Goal: Task Accomplishment & Management: Use online tool/utility

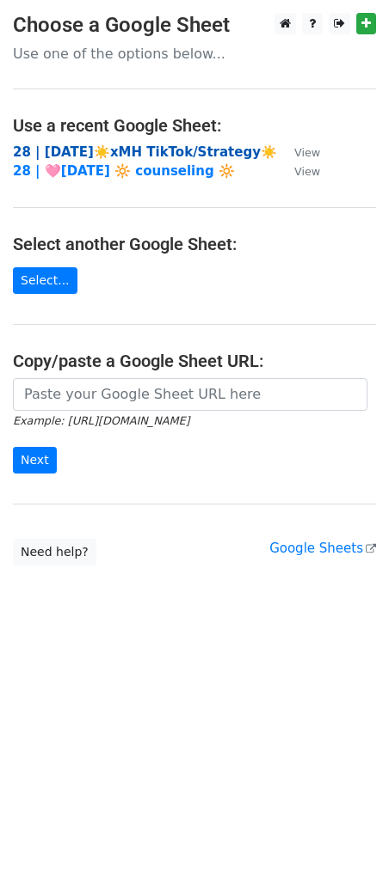
click at [168, 148] on strong "28 | AUG 8☀️xMH TikTok/Strategy☀️" at bounding box center [145, 151] width 264 height 15
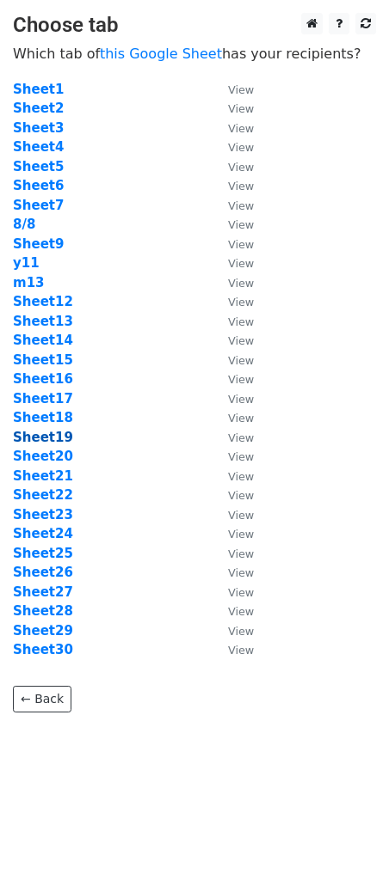
click at [52, 437] on strong "Sheet19" at bounding box center [43, 437] width 60 height 15
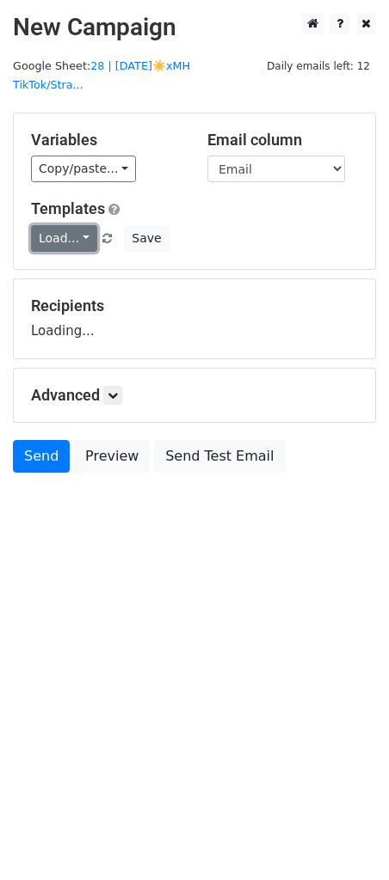
click at [66, 225] on link "Load..." at bounding box center [64, 238] width 66 height 27
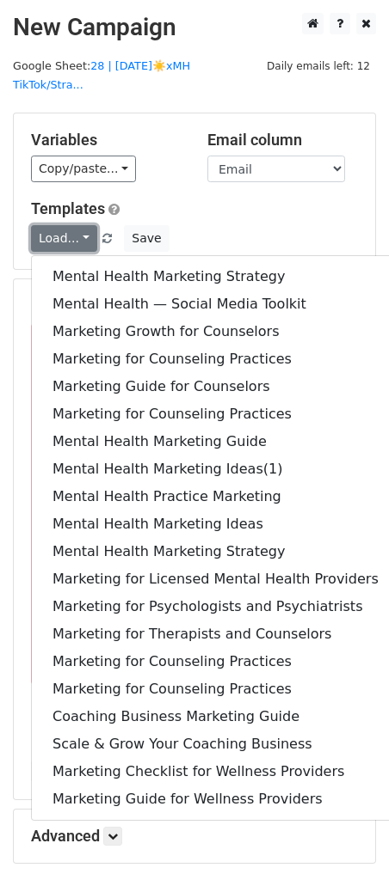
click at [66, 225] on link "Load..." at bounding box center [64, 238] width 66 height 27
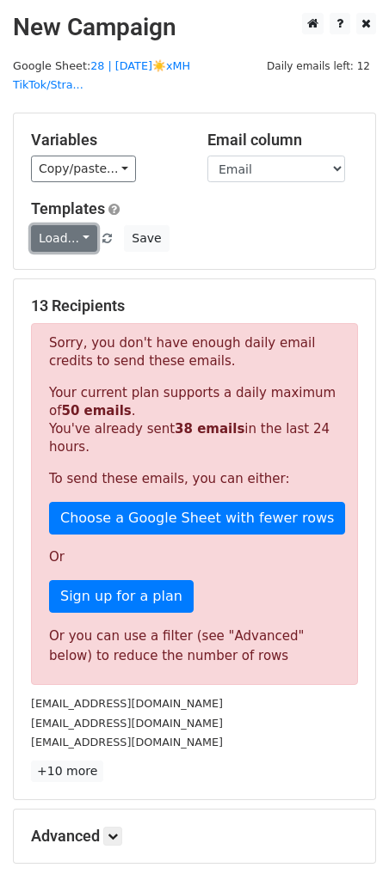
click at [66, 225] on link "Load..." at bounding box center [64, 238] width 66 height 27
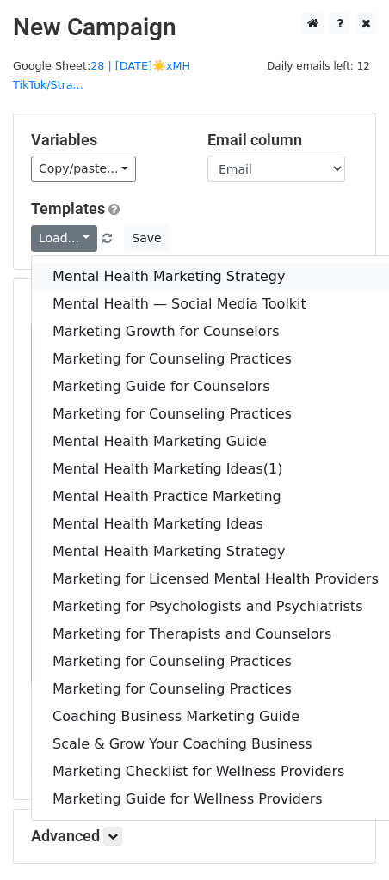
click at [67, 263] on link "Mental Health Marketing Strategy" at bounding box center [215, 277] width 367 height 28
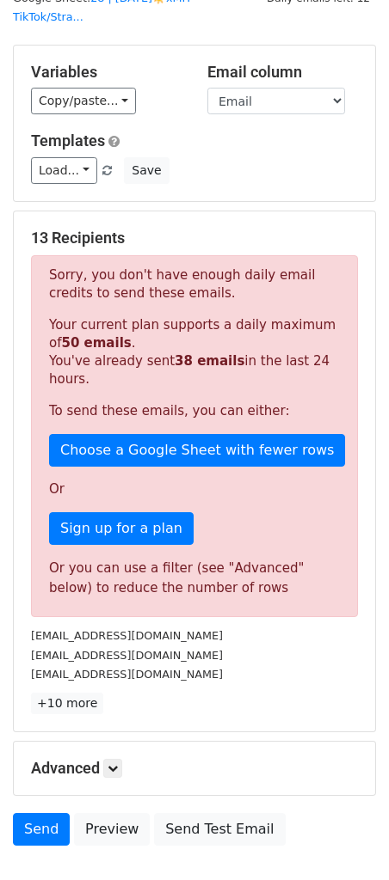
scroll to position [160, 0]
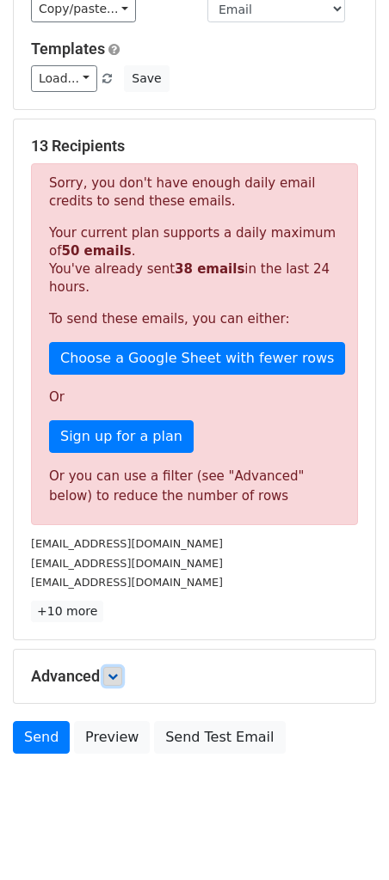
click at [118, 671] on icon at bounding box center [112, 676] width 10 height 10
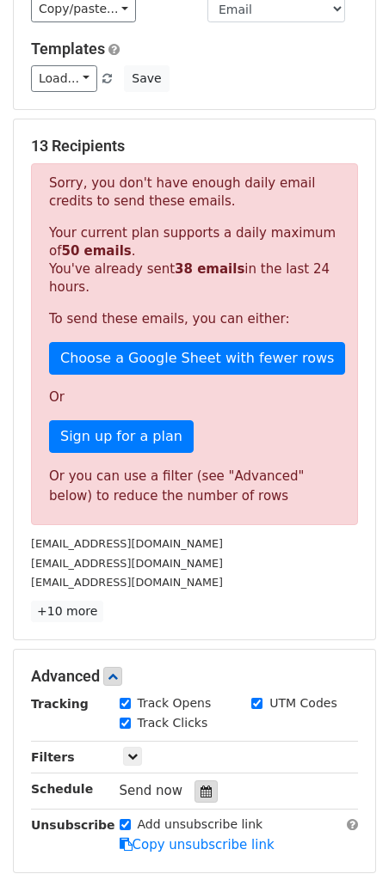
click at [206, 780] on div at bounding box center [205, 791] width 23 height 22
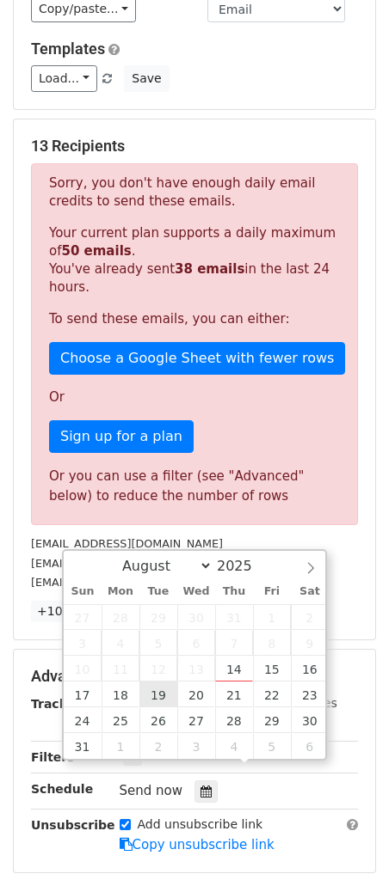
type input "2025-08-19 12:00"
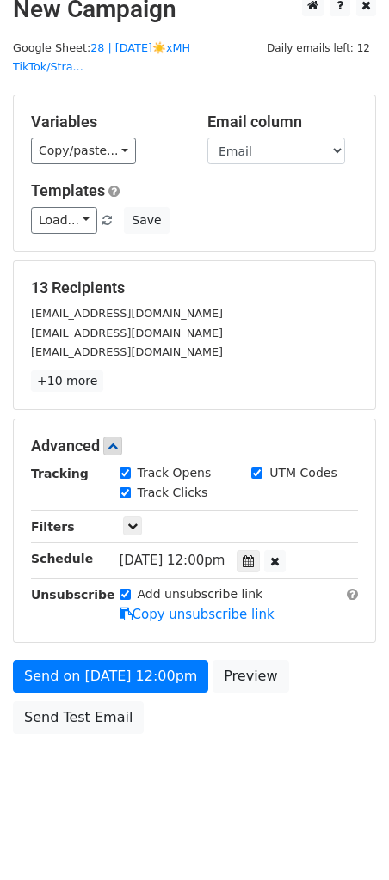
scroll to position [0, 0]
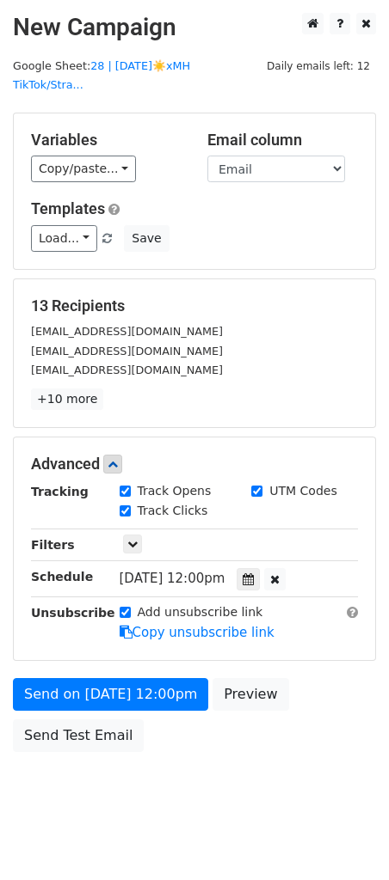
click at [153, 185] on div "Variables Copy/paste... {{Email}} Email column Email Templates Load... Mental H…" at bounding box center [194, 191] width 361 height 156
click at [149, 199] on h5 "Templates" at bounding box center [194, 208] width 327 height 19
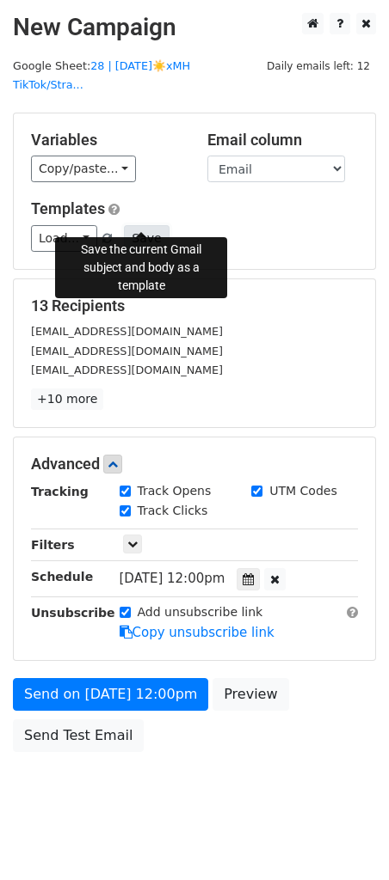
click at [147, 225] on button "Save" at bounding box center [146, 238] width 45 height 27
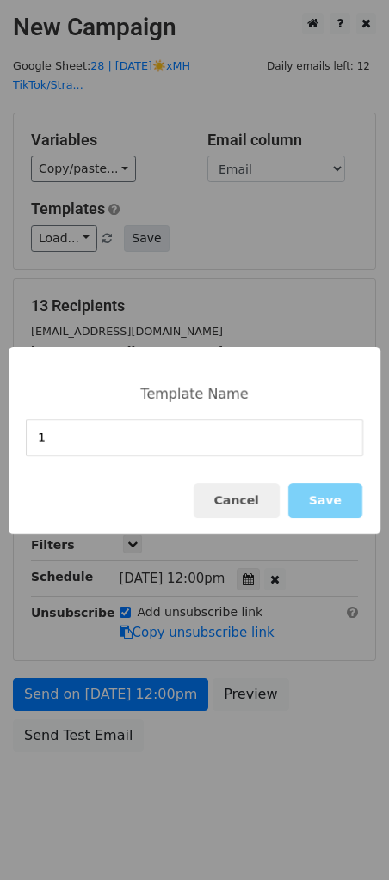
type input "1"
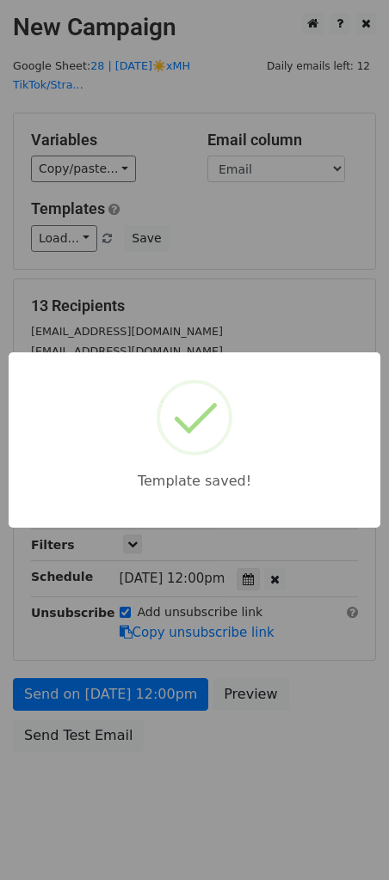
drag, startPoint x: 193, startPoint y: 236, endPoint x: 183, endPoint y: 297, distance: 62.7
click at [193, 238] on div "Template saved!" at bounding box center [194, 440] width 389 height 880
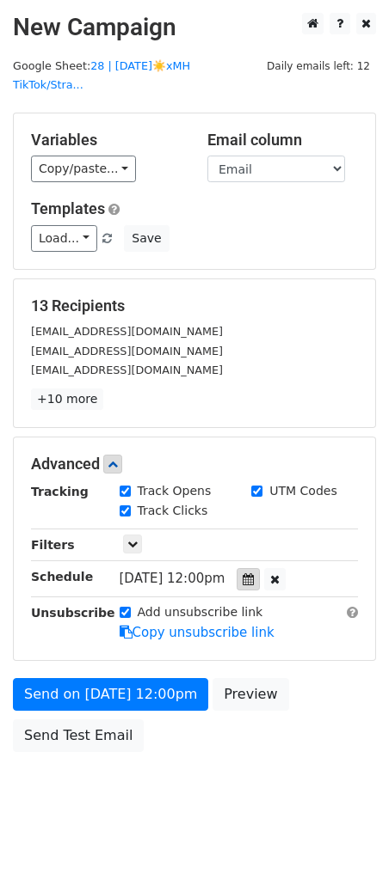
click at [260, 568] on div at bounding box center [247, 579] width 23 height 22
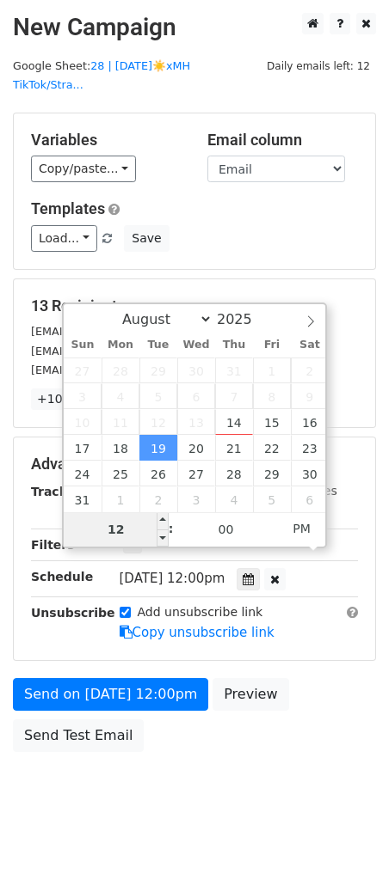
click at [141, 530] on input "12" at bounding box center [116, 529] width 105 height 34
type input "7"
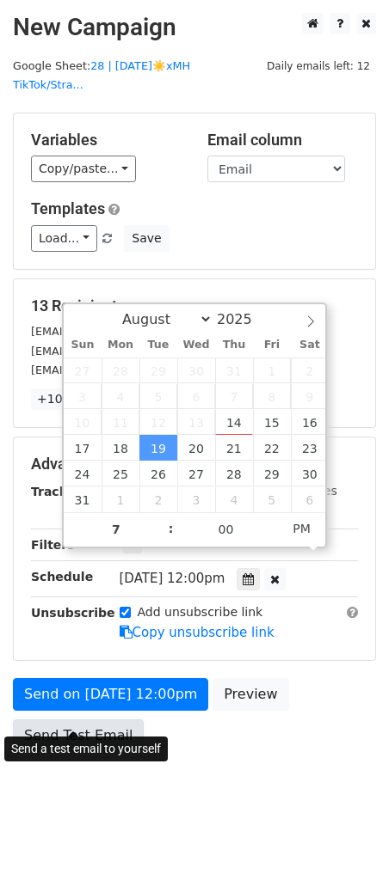
type input "2025-08-19 19:00"
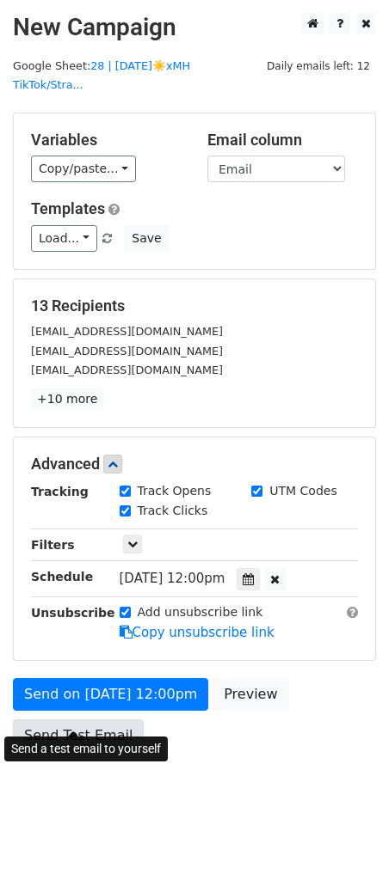
click at [78, 719] on link "Send Test Email" at bounding box center [78, 735] width 131 height 33
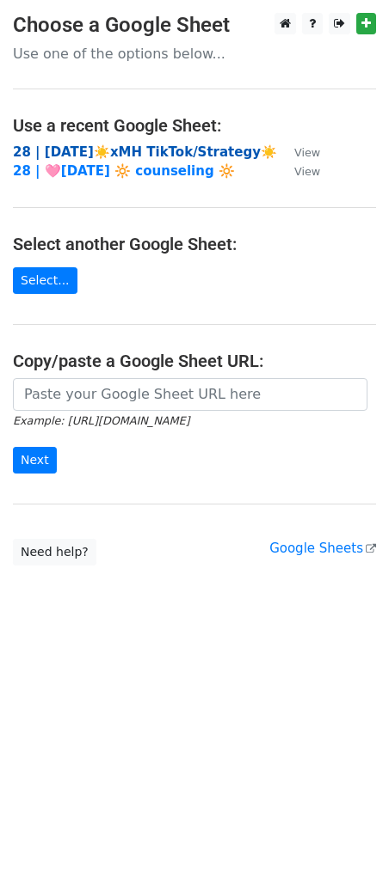
click at [157, 156] on strong "28 | AUG 8☀️xMH TikTok/Strategy☀️" at bounding box center [145, 151] width 264 height 15
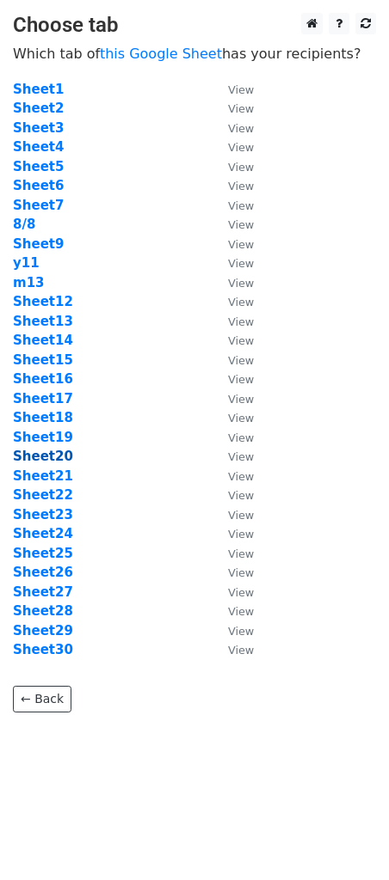
click at [40, 456] on strong "Sheet20" at bounding box center [43, 456] width 60 height 15
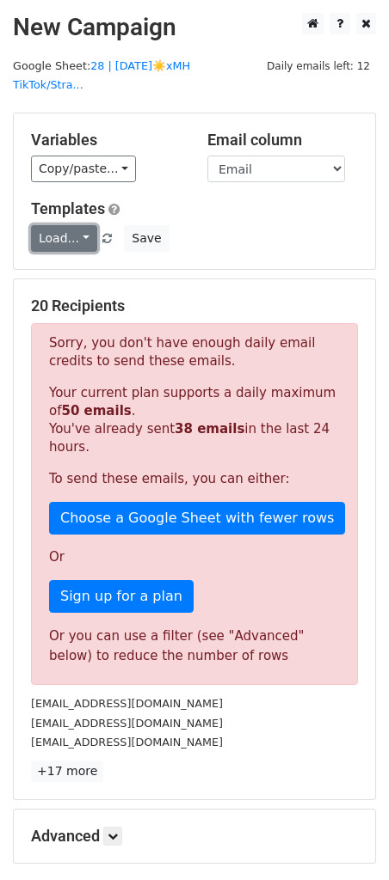
click at [68, 225] on link "Load..." at bounding box center [64, 238] width 66 height 27
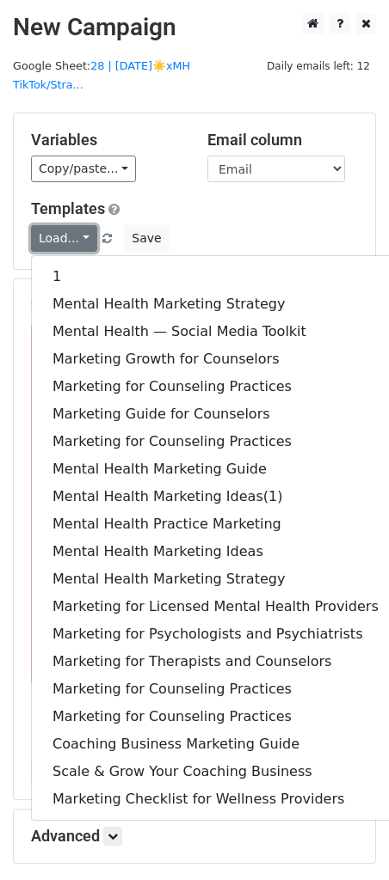
click at [68, 225] on link "Load..." at bounding box center [64, 238] width 66 height 27
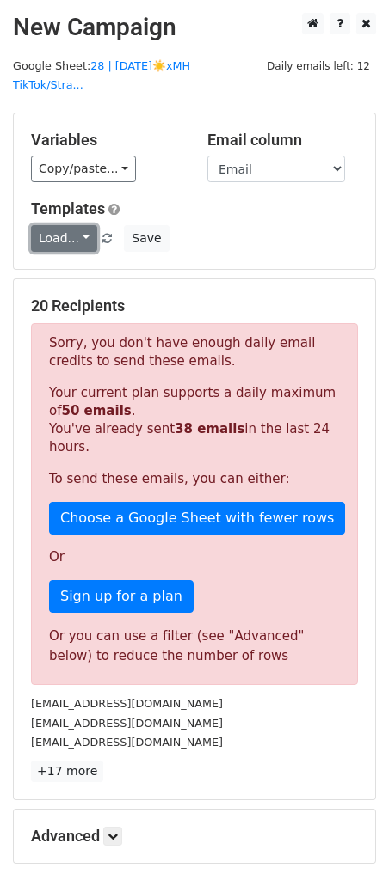
click at [68, 225] on link "Load..." at bounding box center [64, 238] width 66 height 27
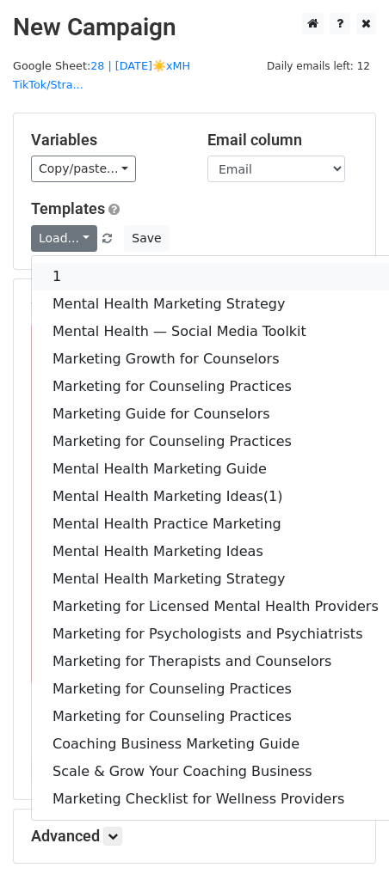
click at [71, 263] on link "1" at bounding box center [215, 277] width 367 height 28
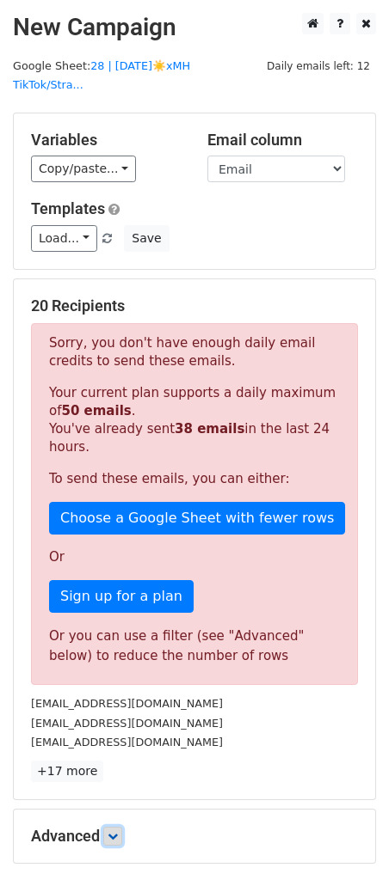
click at [122, 827] on link at bounding box center [112, 836] width 19 height 19
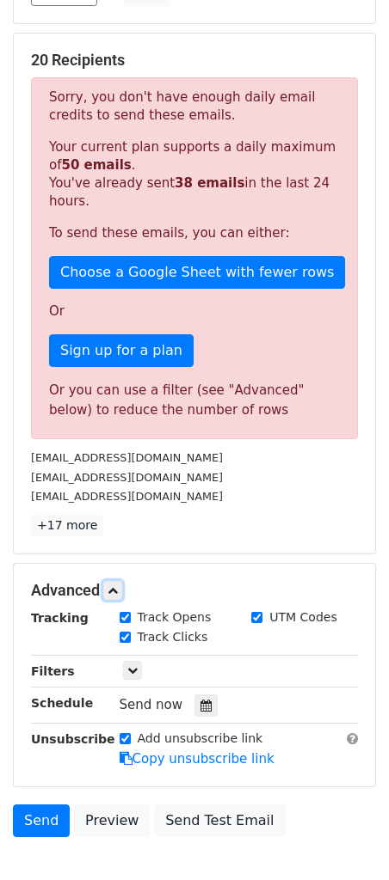
scroll to position [328, 0]
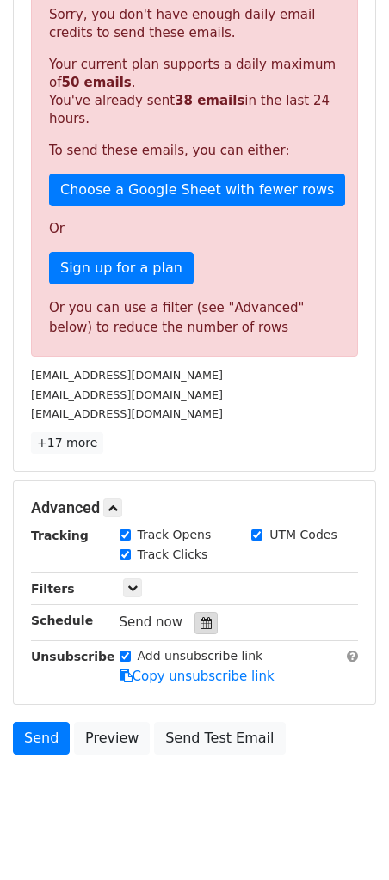
click at [200, 617] on icon at bounding box center [205, 623] width 11 height 12
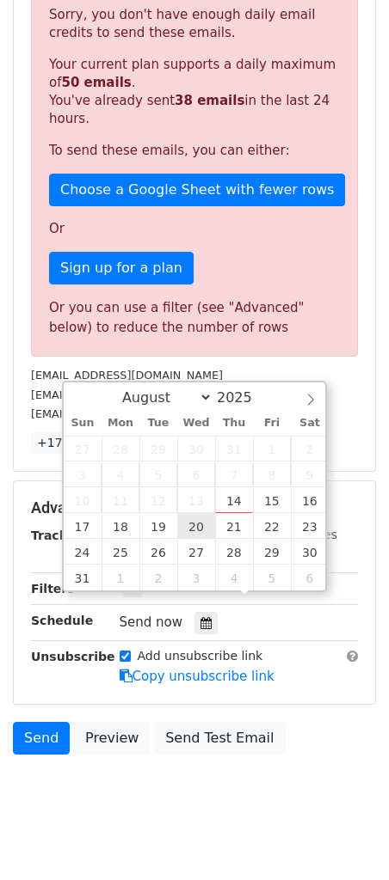
type input "2025-08-20 12:00"
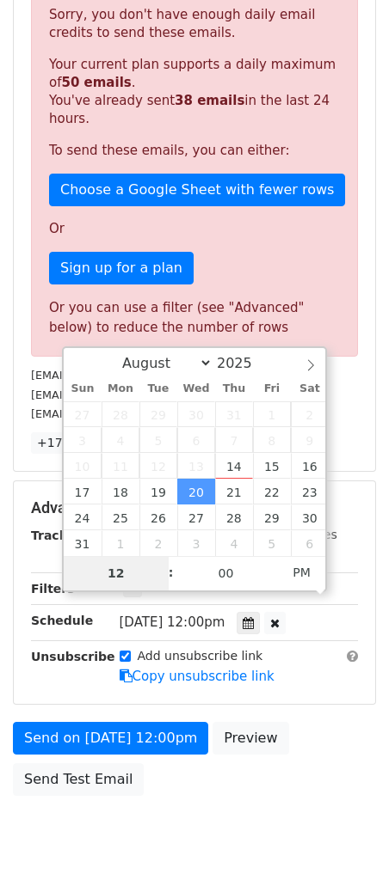
scroll to position [47, 0]
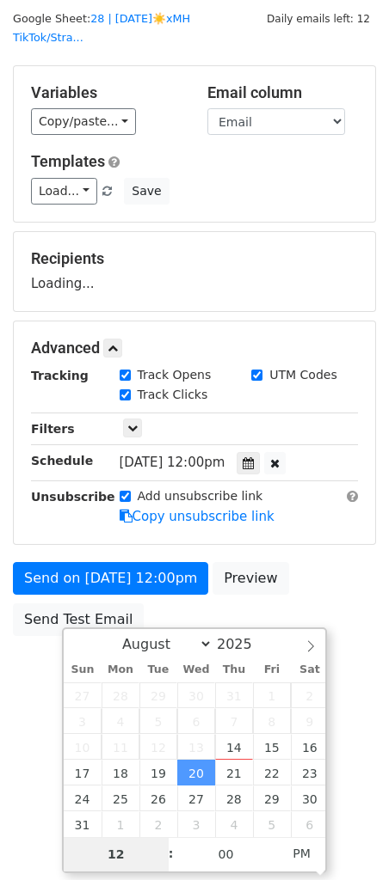
type input "9"
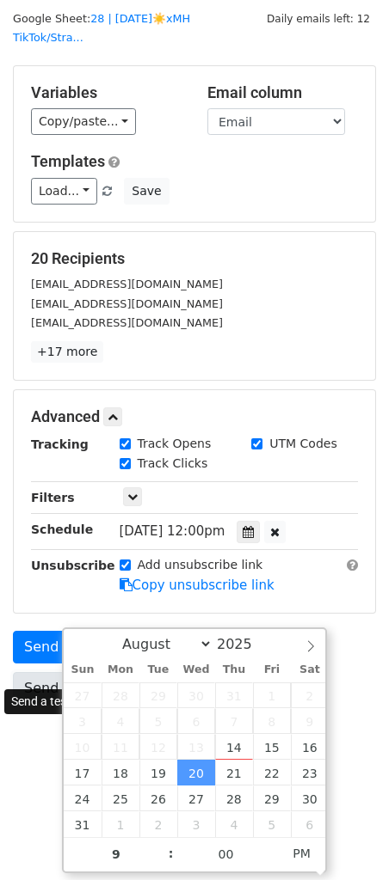
type input "2025-08-20 21:00"
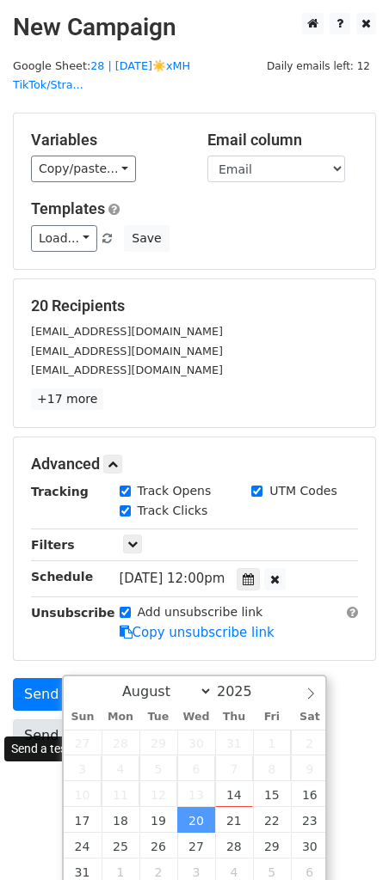
click at [40, 678] on div "Send on Aug 20 at 12:00pm Preview Send Test Email" at bounding box center [194, 719] width 389 height 83
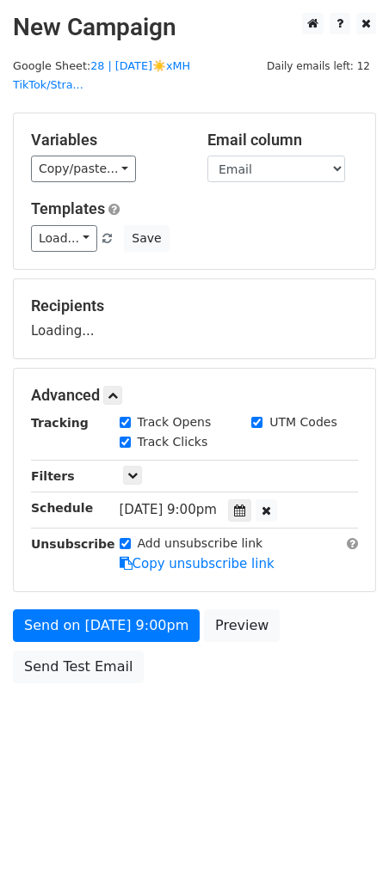
click at [34, 688] on body "New Campaign Daily emails left: 12 Google Sheet: 28 | AUG 8☀️xMH TikTok/Stra...…" at bounding box center [194, 387] width 389 height 748
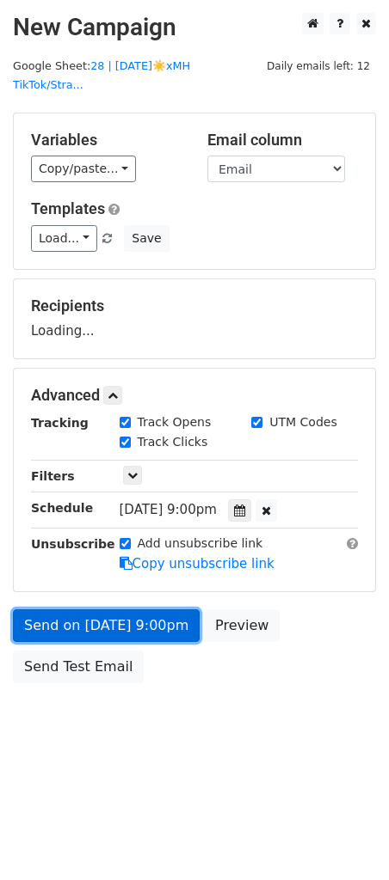
click at [57, 609] on link "Send on Aug 20 at 9:00pm" at bounding box center [106, 625] width 187 height 33
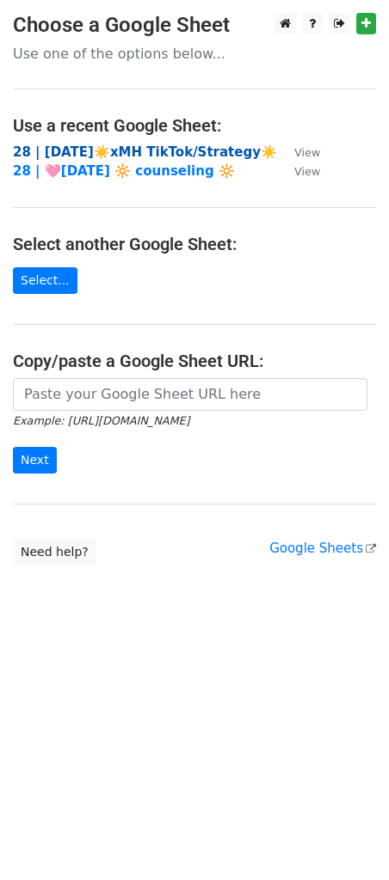
click at [98, 149] on strong "28 | [DATE]☀️xMH TikTok/Strategy☀️" at bounding box center [145, 151] width 264 height 15
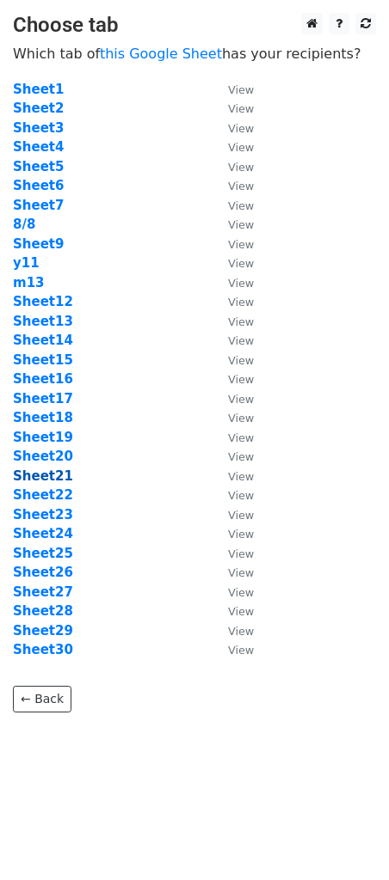
click at [56, 476] on strong "Sheet21" at bounding box center [43, 475] width 60 height 15
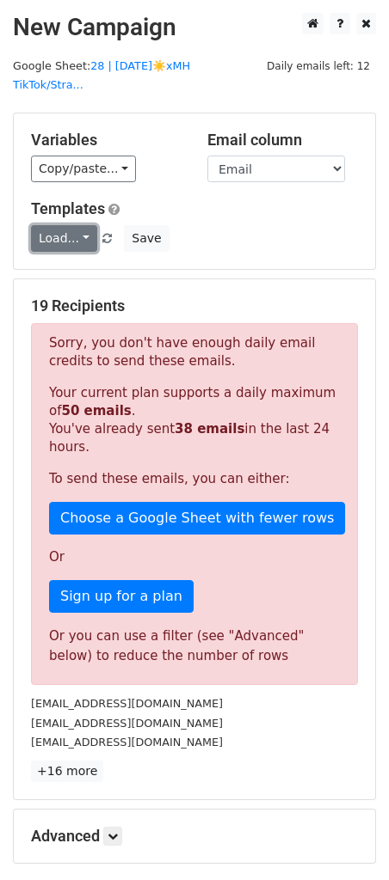
click at [67, 225] on link "Load..." at bounding box center [64, 238] width 66 height 27
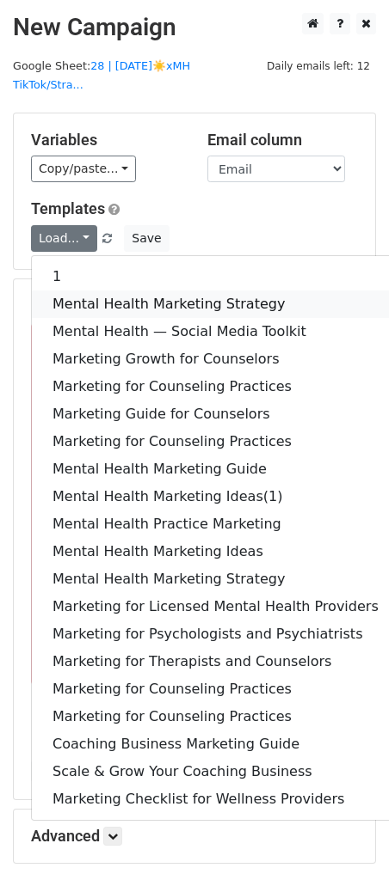
click at [74, 291] on link "Mental Health Marketing Strategy" at bounding box center [215, 305] width 367 height 28
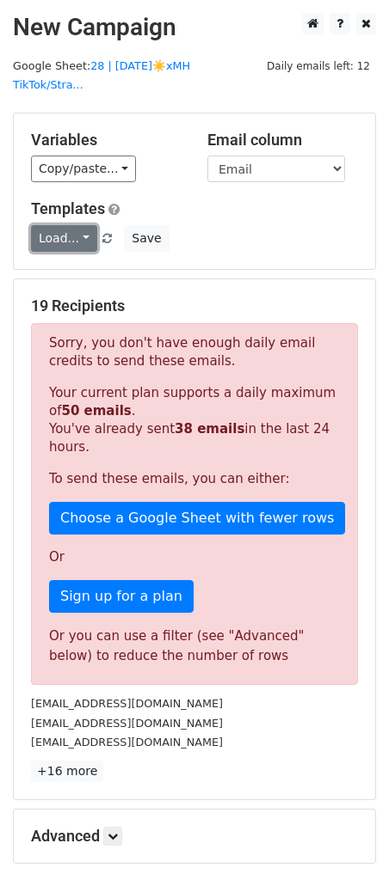
click at [82, 228] on link "Load..." at bounding box center [64, 238] width 66 height 27
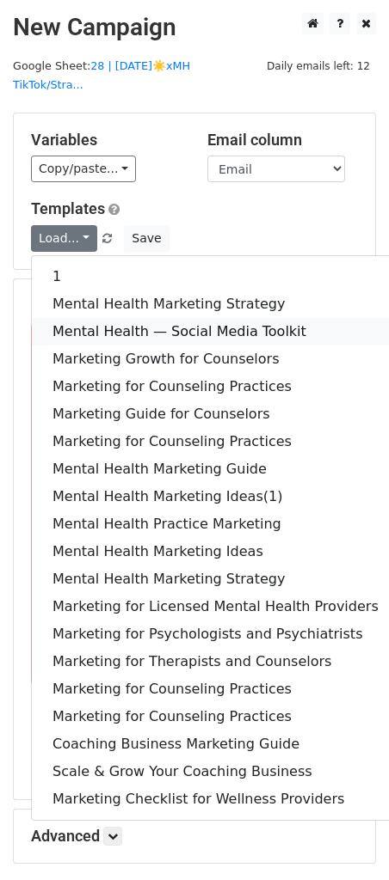
click at [83, 318] on link "Mental Health — Social Media Toolkit" at bounding box center [215, 332] width 367 height 28
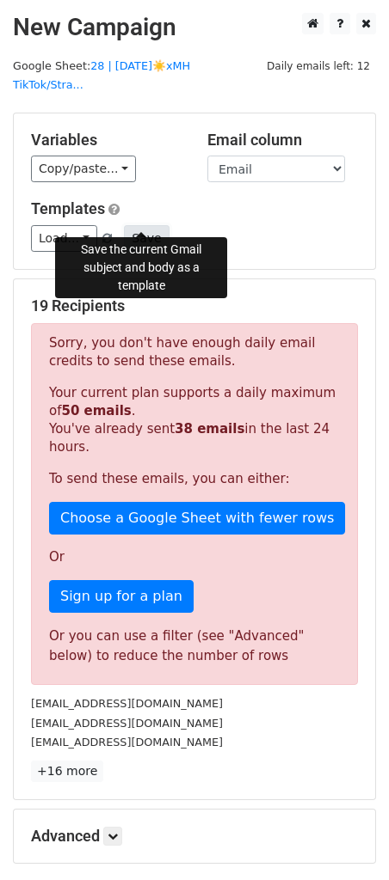
click at [143, 226] on button "Save" at bounding box center [146, 238] width 45 height 27
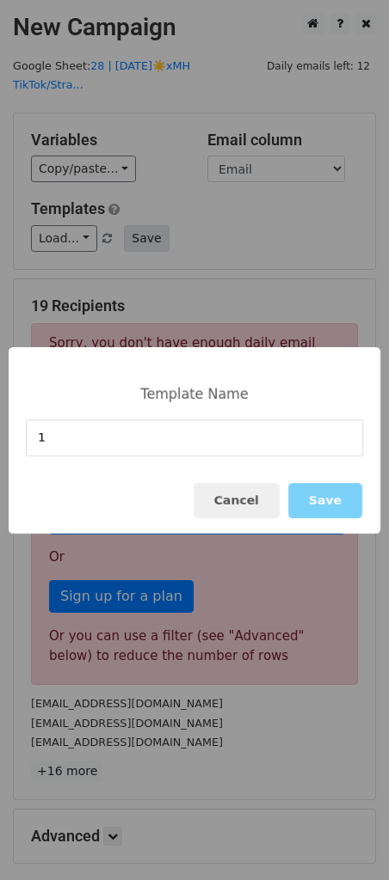
type input "1"
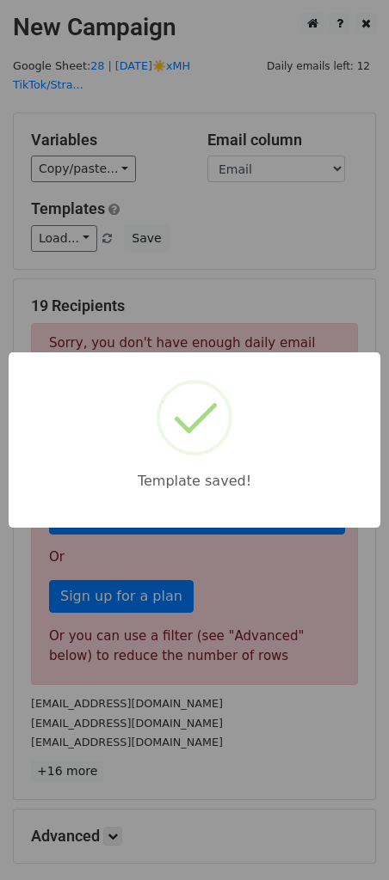
drag, startPoint x: 208, startPoint y: 210, endPoint x: 165, endPoint y: 434, distance: 228.4
click at [208, 211] on div "Template saved!" at bounding box center [194, 440] width 389 height 880
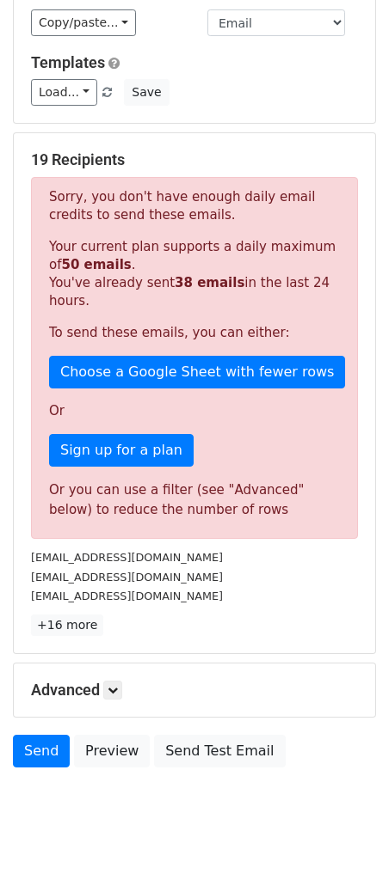
scroll to position [160, 0]
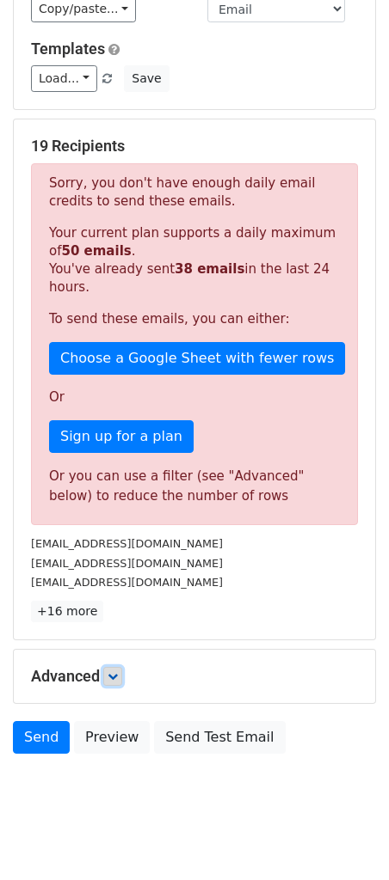
click at [118, 671] on icon at bounding box center [112, 676] width 10 height 10
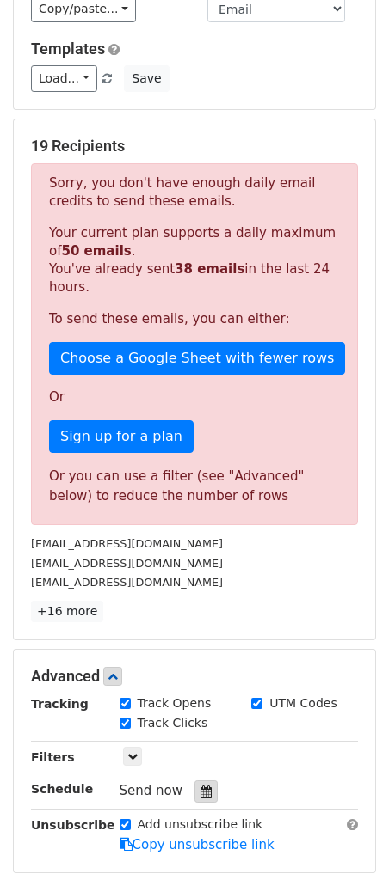
click at [200, 786] on icon at bounding box center [205, 792] width 11 height 12
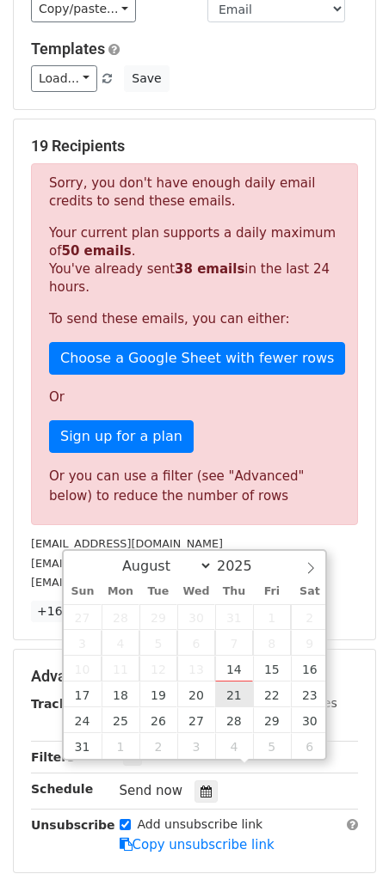
type input "2025-08-21 12:00"
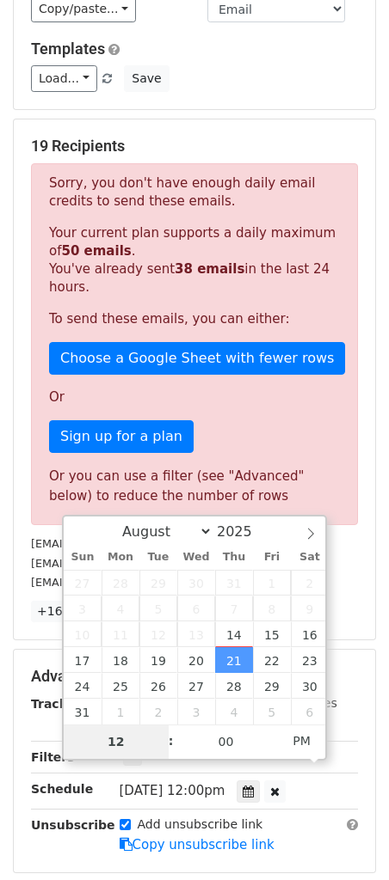
scroll to position [47, 0]
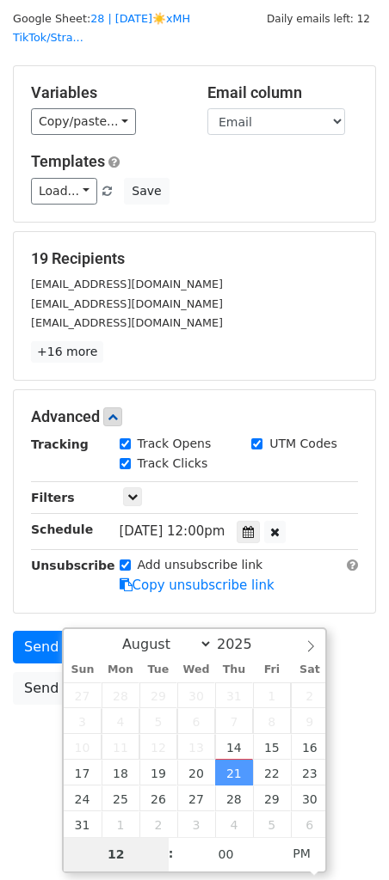
type input "7"
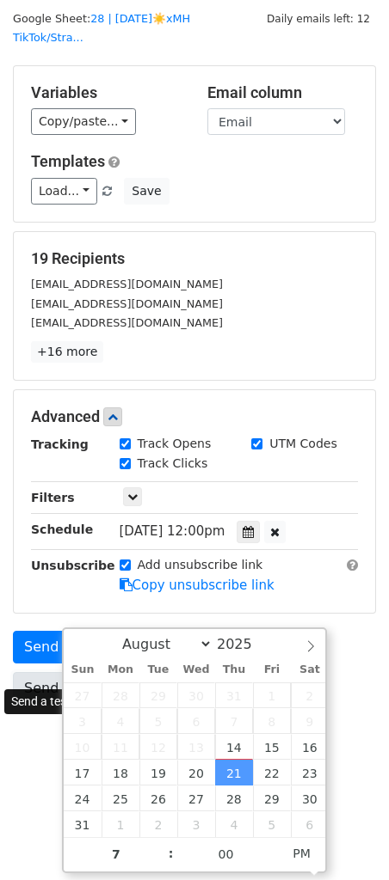
type input "2025-08-21 19:00"
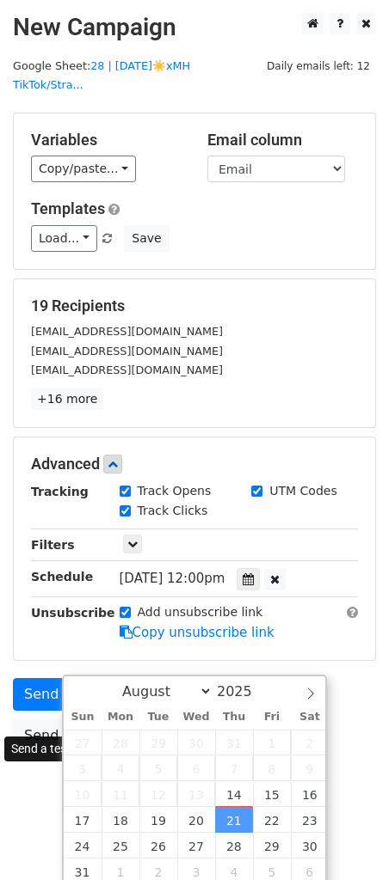
drag, startPoint x: 35, startPoint y: 655, endPoint x: 40, endPoint y: 643, distance: 12.8
click at [35, 653] on form "Variables Copy/paste... {{Email}} Email column Email Templates Load... 1 Mental…" at bounding box center [194, 437] width 363 height 648
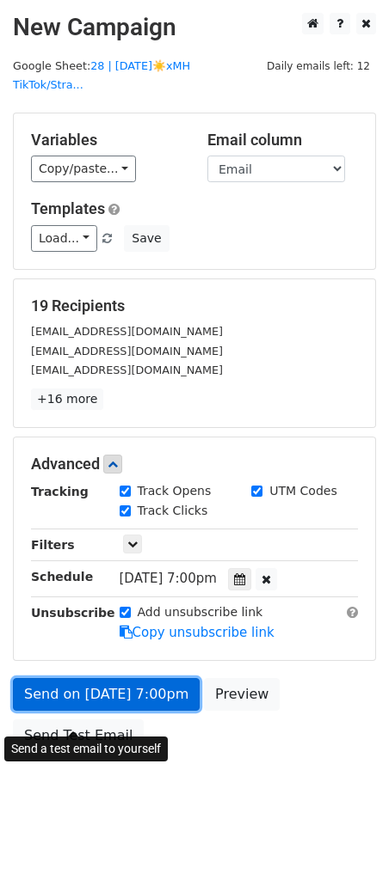
click at [43, 676] on body "New Campaign Daily emails left: 12 Google Sheet: 28 | AUG 8☀️xMH TikTok/Stra...…" at bounding box center [194, 421] width 389 height 817
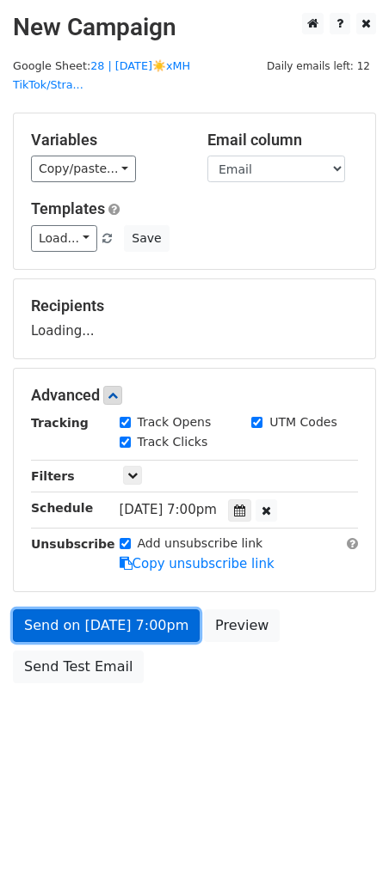
click at [54, 621] on link "Send on Aug 21 at 7:00pm" at bounding box center [106, 625] width 187 height 33
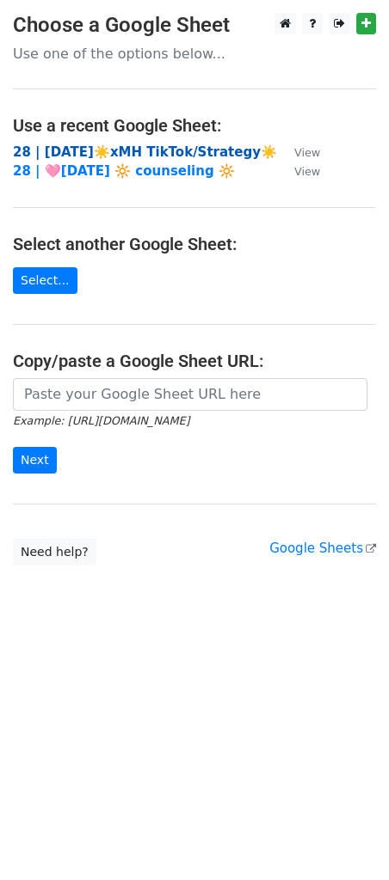
click at [155, 150] on strong "28 | [DATE]☀️xMH TikTok/Strategy☀️" at bounding box center [145, 151] width 264 height 15
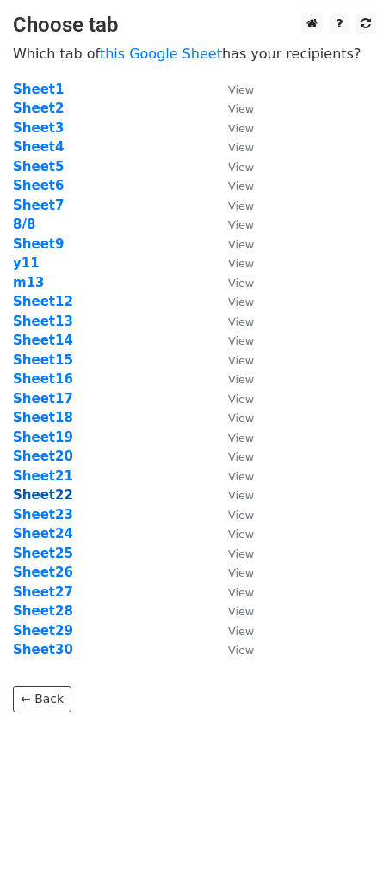
click at [53, 500] on strong "Sheet22" at bounding box center [43, 494] width 60 height 15
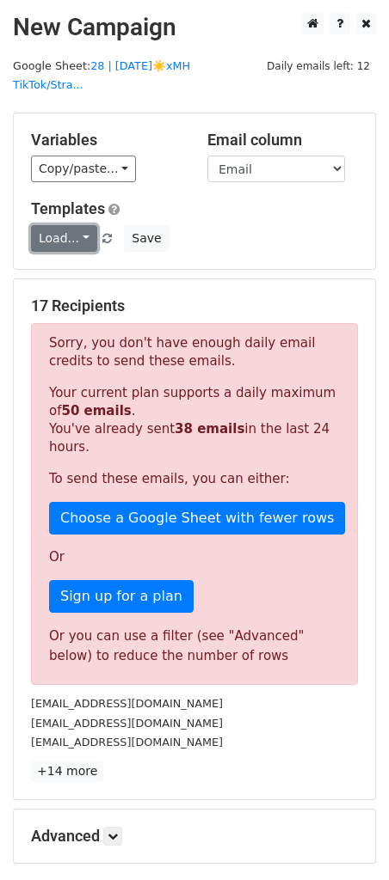
click at [59, 225] on link "Load..." at bounding box center [64, 238] width 66 height 27
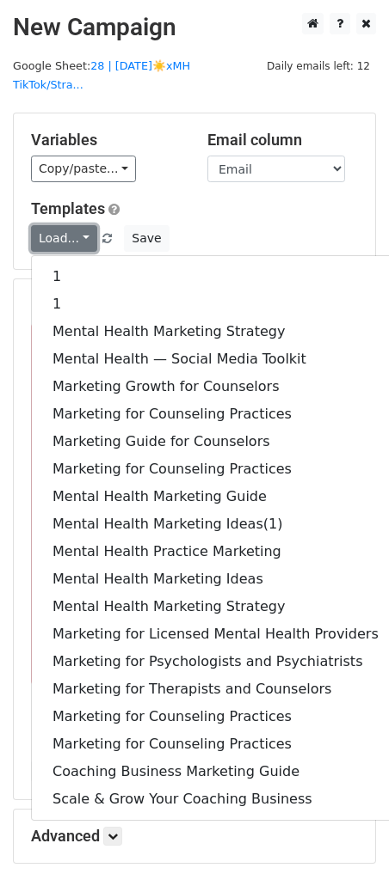
click at [59, 225] on link "Load..." at bounding box center [64, 238] width 66 height 27
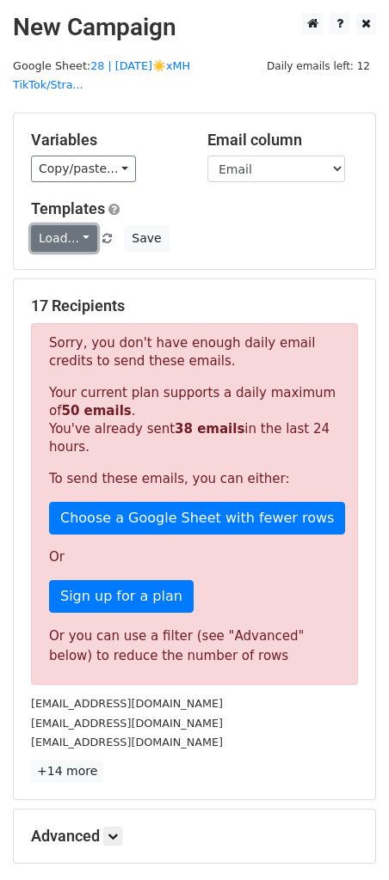
click at [59, 225] on link "Load..." at bounding box center [64, 238] width 66 height 27
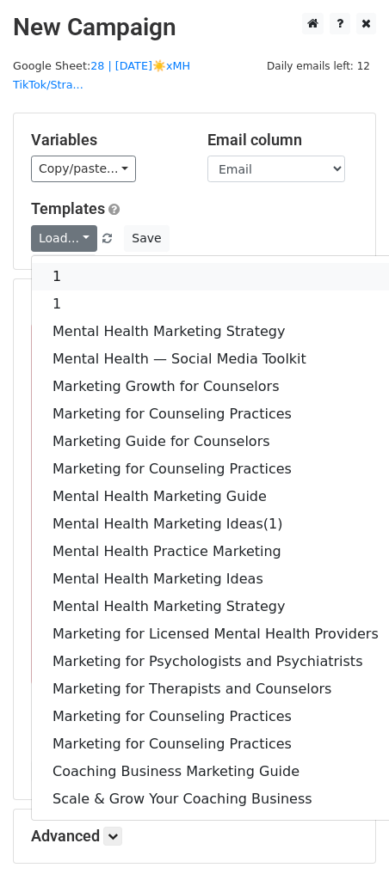
click at [83, 263] on link "1" at bounding box center [215, 277] width 367 height 28
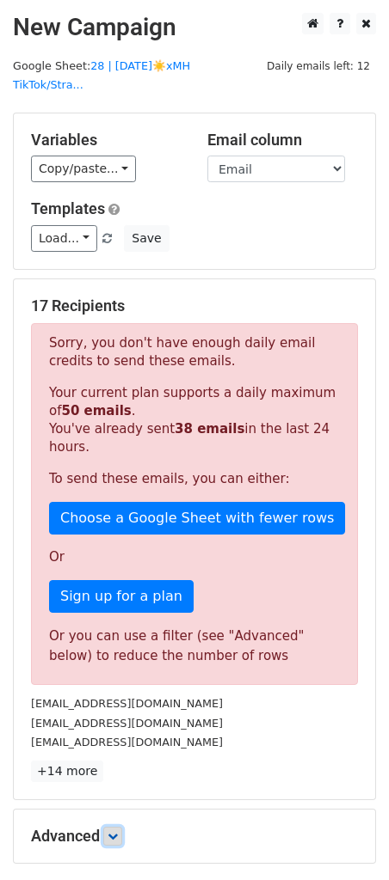
click at [115, 831] on icon at bounding box center [112, 836] width 10 height 10
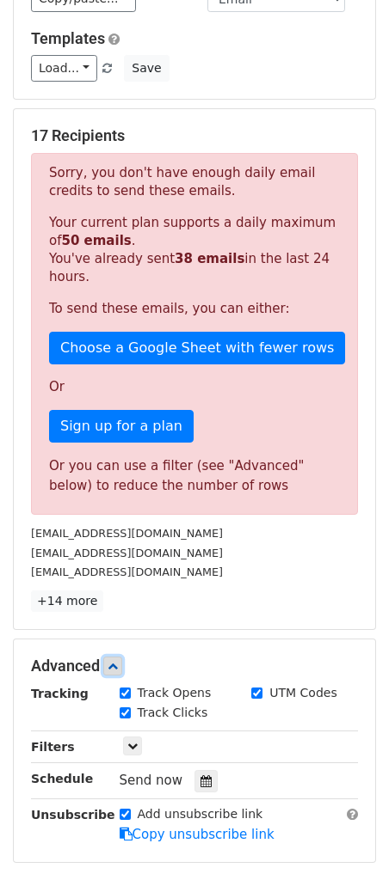
scroll to position [328, 0]
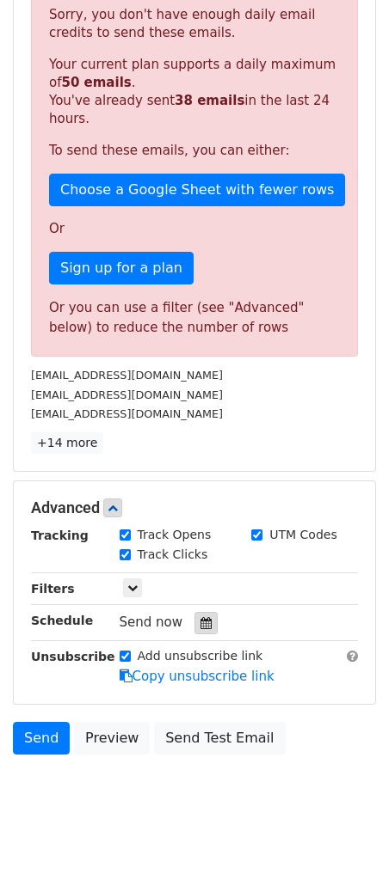
click at [205, 612] on div at bounding box center [205, 623] width 23 height 22
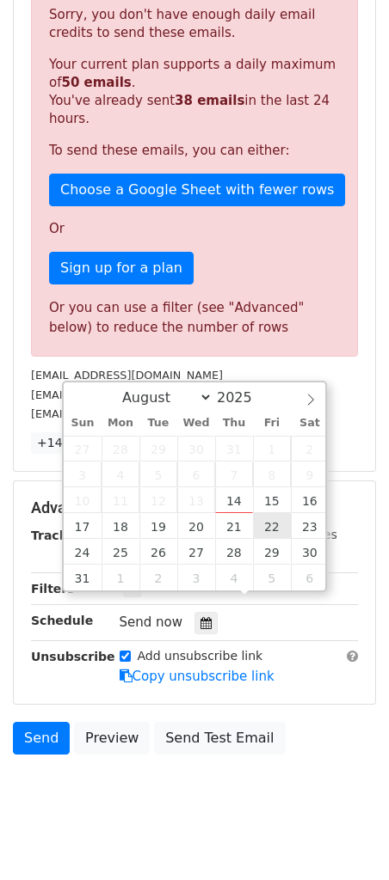
type input "2025-08-22 12:00"
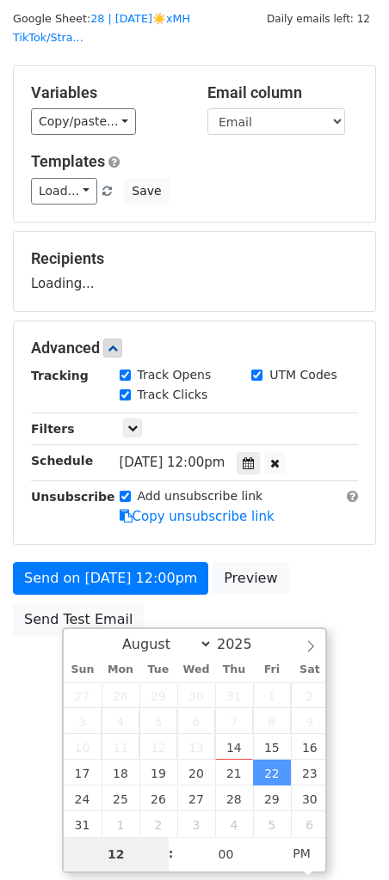
scroll to position [47, 0]
type input "7"
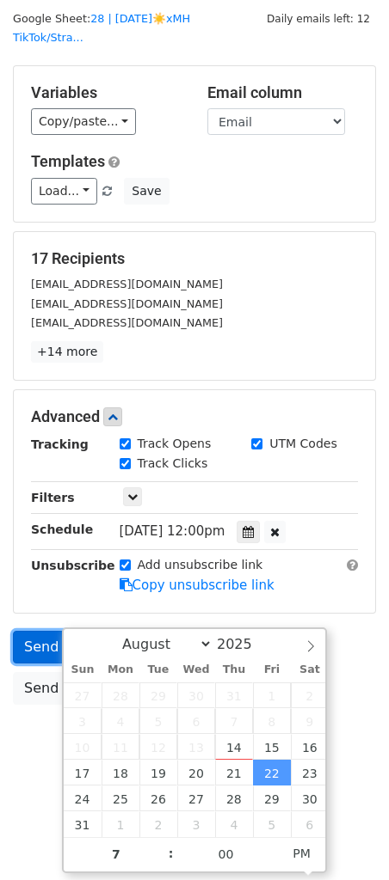
type input "2025-08-22 19:00"
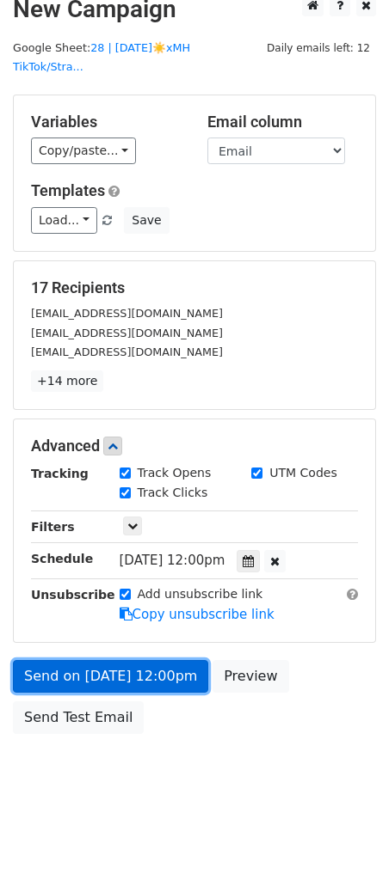
scroll to position [0, 0]
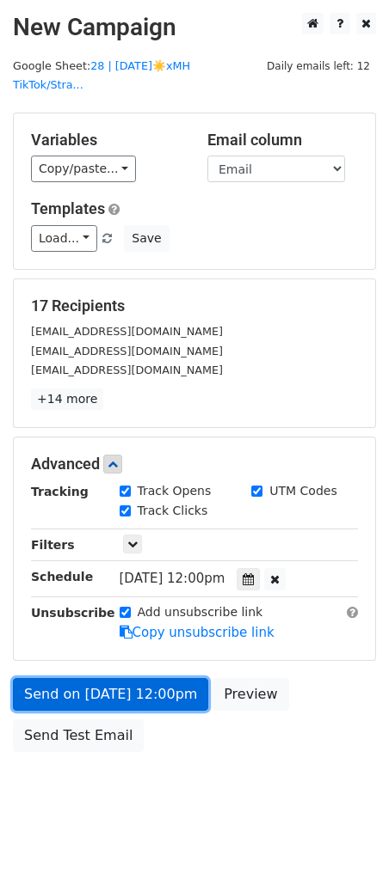
click at [63, 613] on form "Variables Copy/paste... {{Email}} Email column Email Templates Load... 1 1 Ment…" at bounding box center [194, 437] width 363 height 648
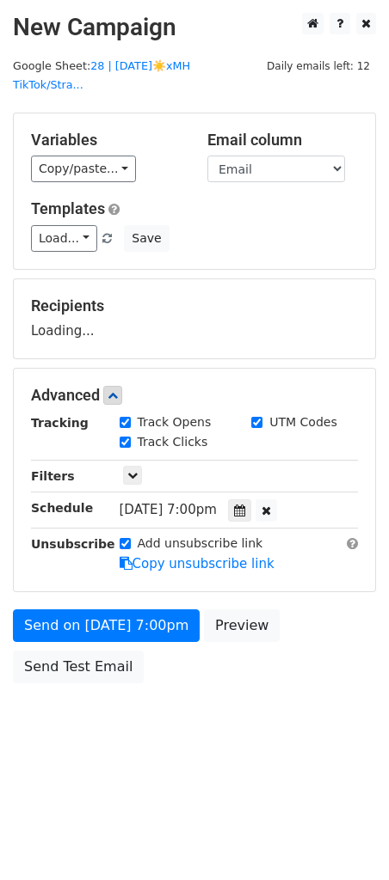
click at [56, 621] on div "Send on Aug 22 at 7:00pm Preview Send Test Email" at bounding box center [194, 650] width 389 height 83
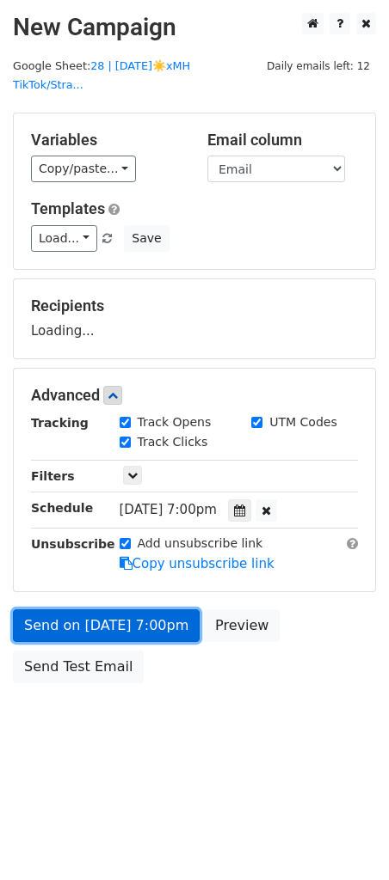
click at [58, 609] on link "Send on Aug 22 at 7:00pm" at bounding box center [106, 625] width 187 height 33
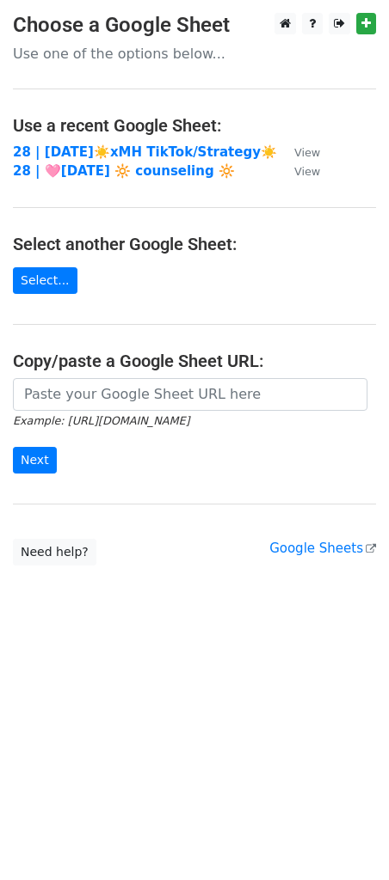
click at [132, 143] on td "28 | [DATE]☀️xMH TikTok/Strategy☀️" at bounding box center [145, 153] width 264 height 20
click at [116, 150] on strong "28 | [DATE]☀️xMH TikTok/Strategy☀️" at bounding box center [145, 151] width 264 height 15
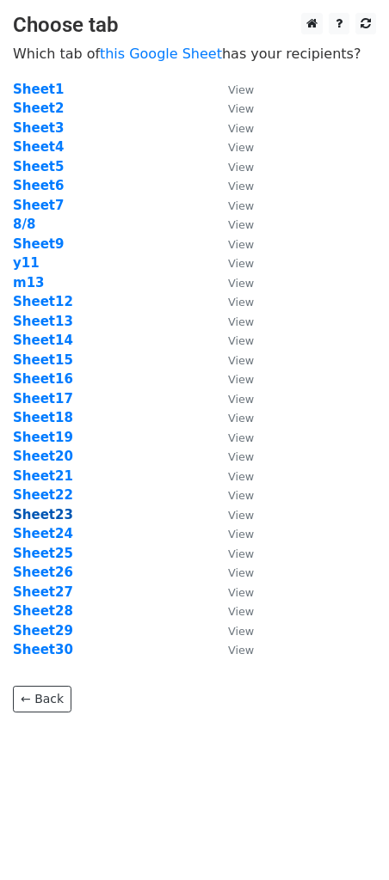
click at [61, 519] on strong "Sheet23" at bounding box center [43, 514] width 60 height 15
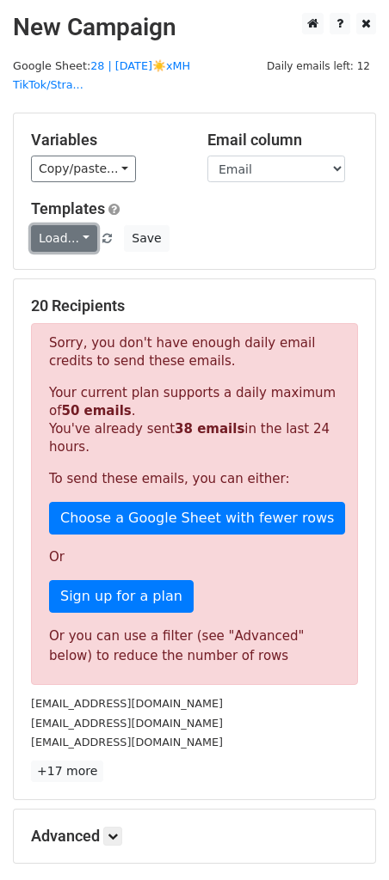
click at [66, 225] on link "Load..." at bounding box center [64, 238] width 66 height 27
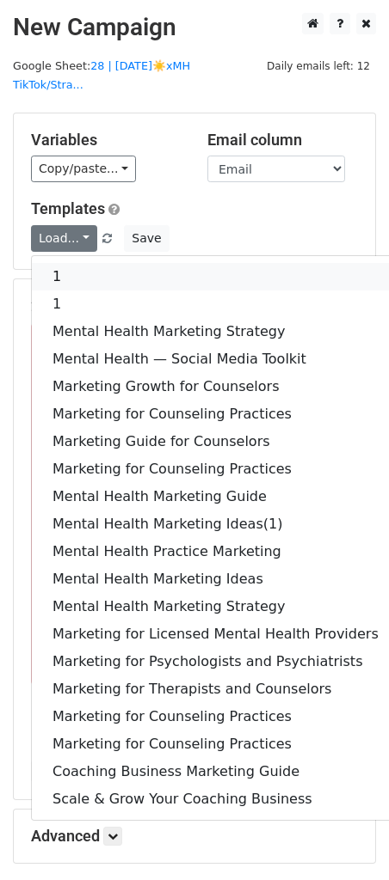
click at [66, 263] on link "1" at bounding box center [215, 277] width 367 height 28
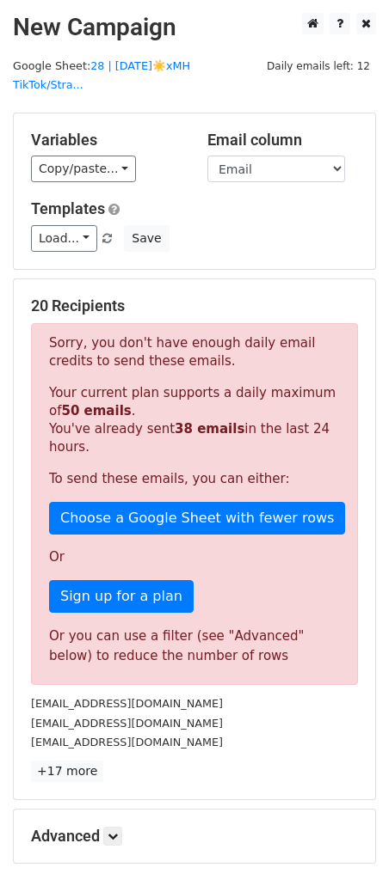
scroll to position [160, 0]
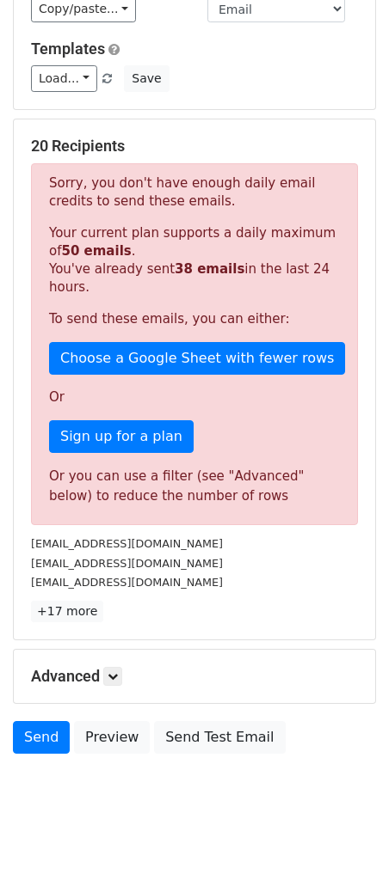
click at [121, 650] on div "Advanced Tracking Track Opens UTM Codes Track Clicks Filters Only include sprea…" at bounding box center [194, 676] width 361 height 53
click at [117, 671] on icon at bounding box center [112, 676] width 10 height 10
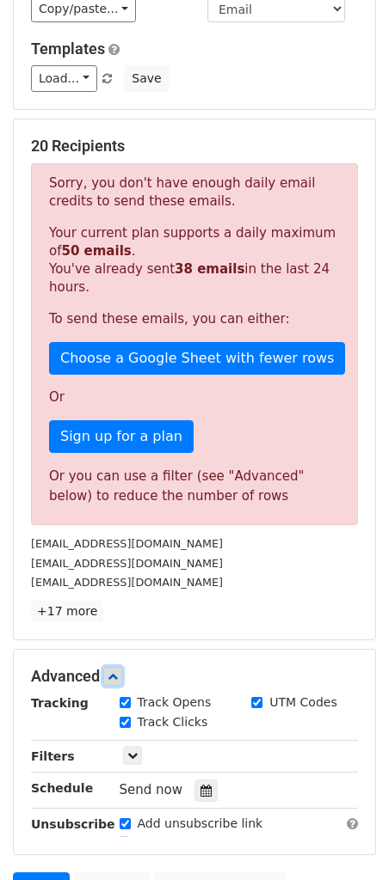
scroll to position [328, 0]
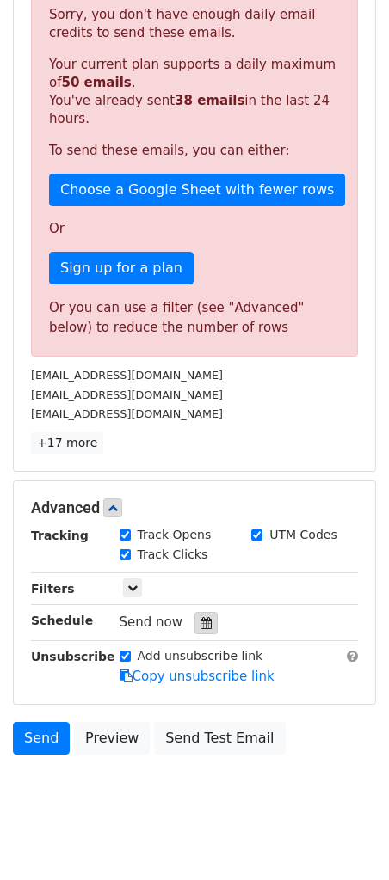
click at [209, 612] on div at bounding box center [205, 623] width 23 height 22
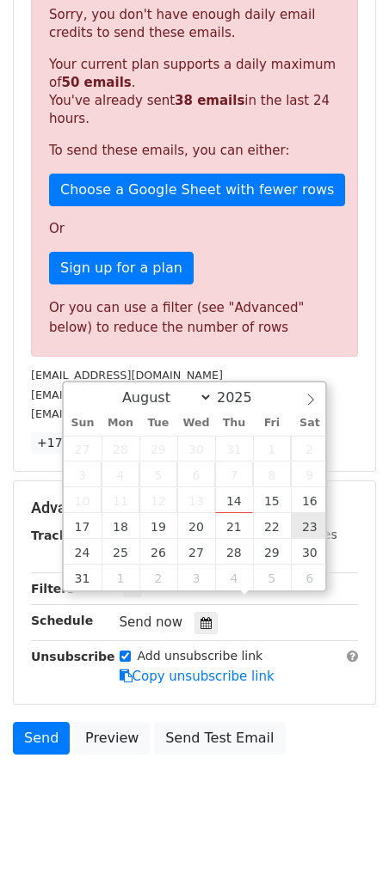
type input "2025-08-23 12:00"
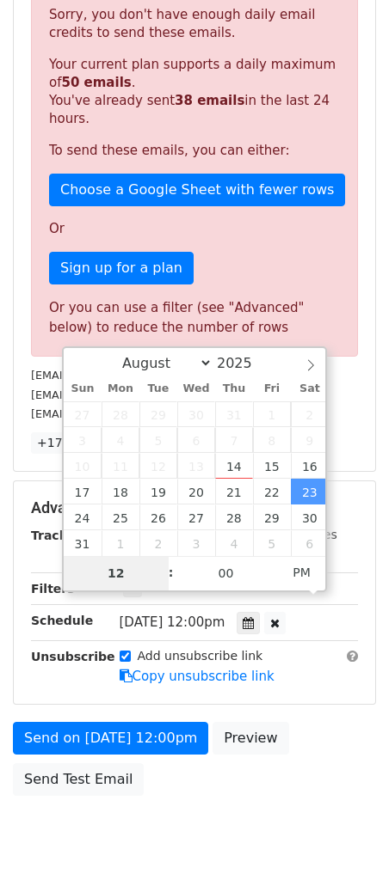
scroll to position [47, 0]
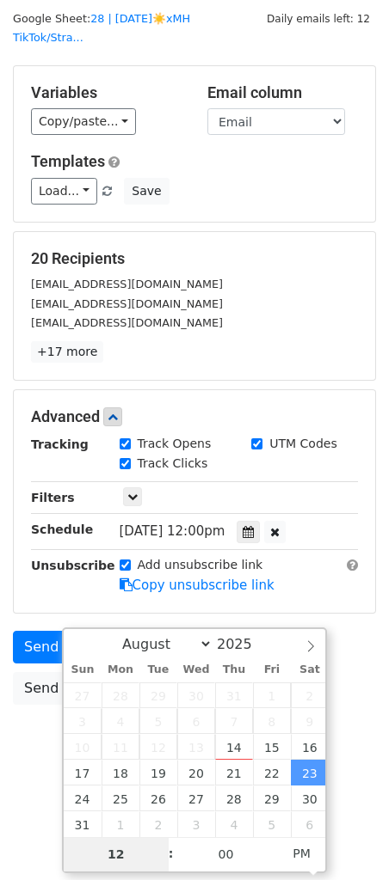
type input "8"
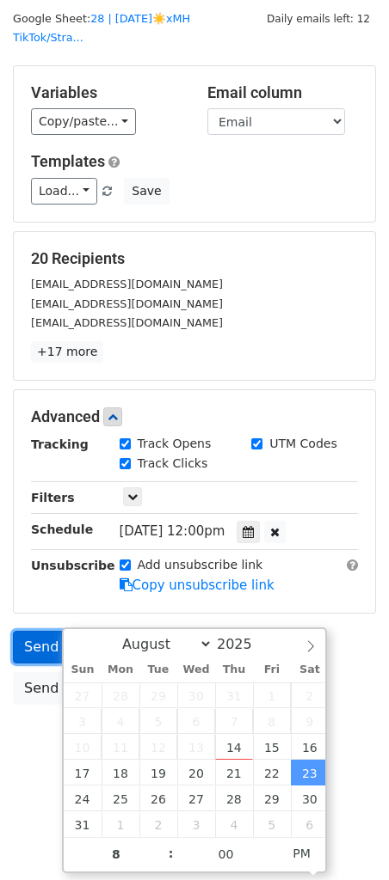
type input "2025-08-23 20:00"
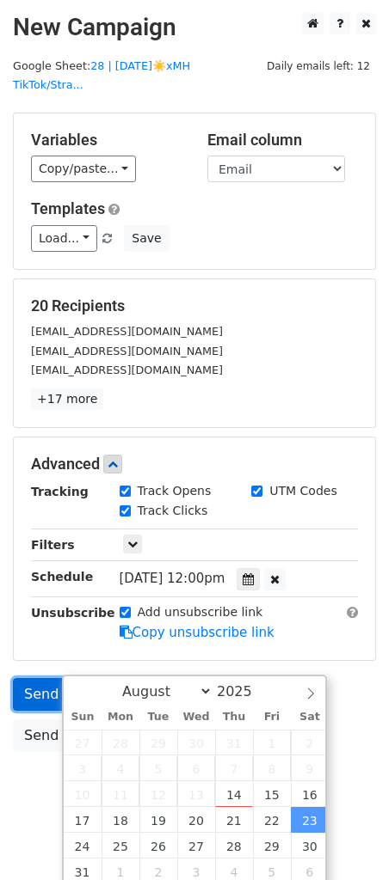
click at [22, 640] on form "Variables Copy/paste... {{Email}} Email column Email Templates Load... 1 1 Ment…" at bounding box center [194, 437] width 363 height 648
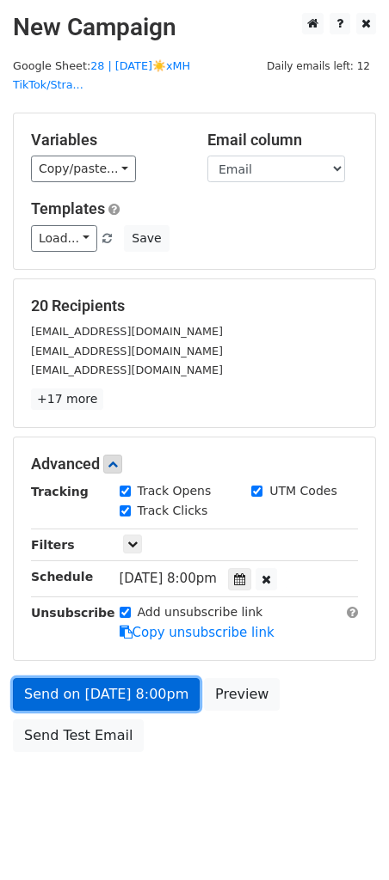
click at [47, 678] on div "Send on Aug 23 at 8:00pm Preview Send Test Email" at bounding box center [194, 719] width 389 height 83
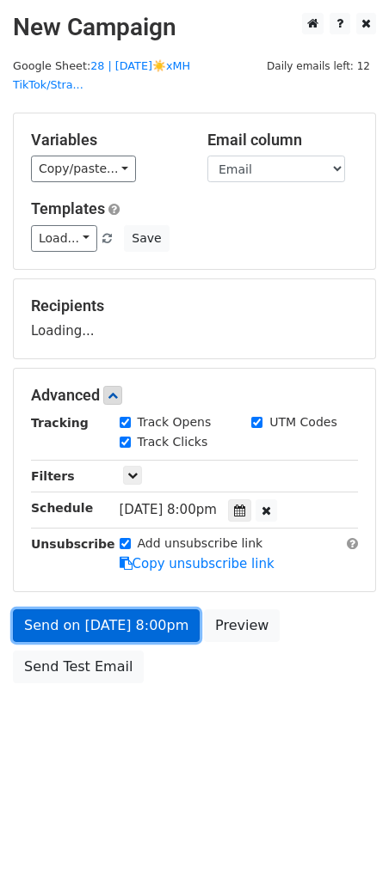
click at [60, 609] on link "Send on Aug 23 at 8:00pm" at bounding box center [106, 625] width 187 height 33
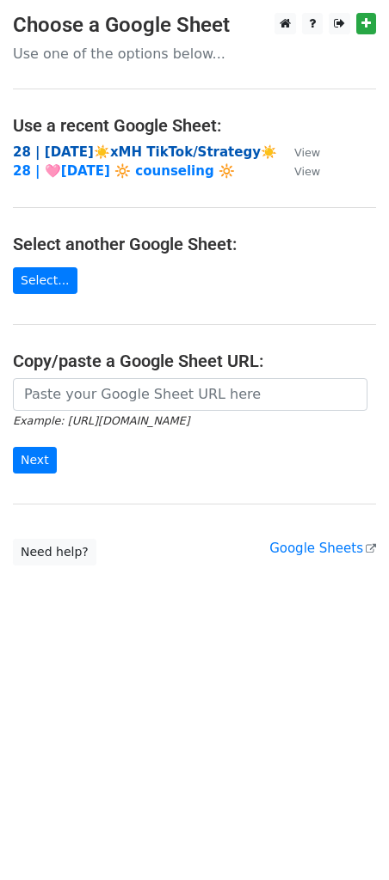
click at [120, 145] on strong "28 | [DATE]☀️xMH TikTok/Strategy☀️" at bounding box center [145, 151] width 264 height 15
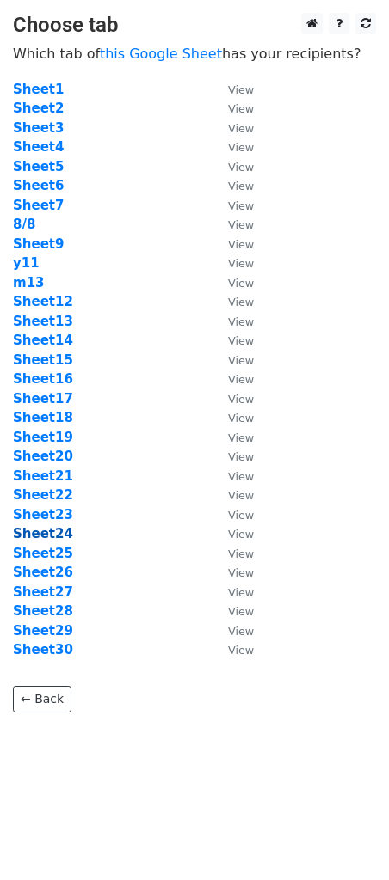
click at [52, 536] on strong "Sheet24" at bounding box center [43, 533] width 60 height 15
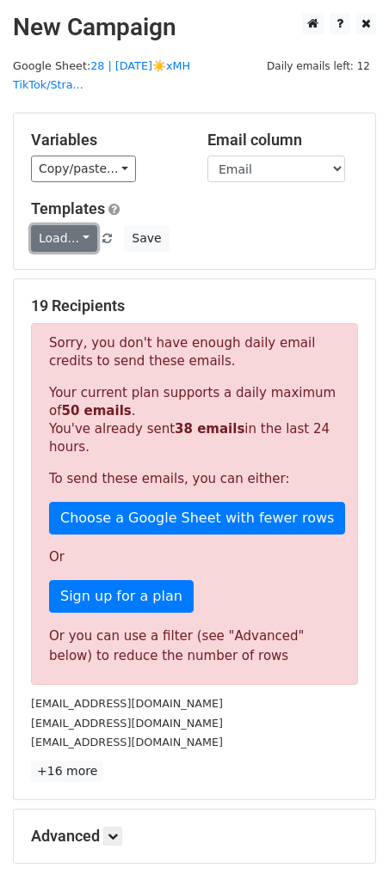
click at [54, 229] on link "Load..." at bounding box center [64, 238] width 66 height 27
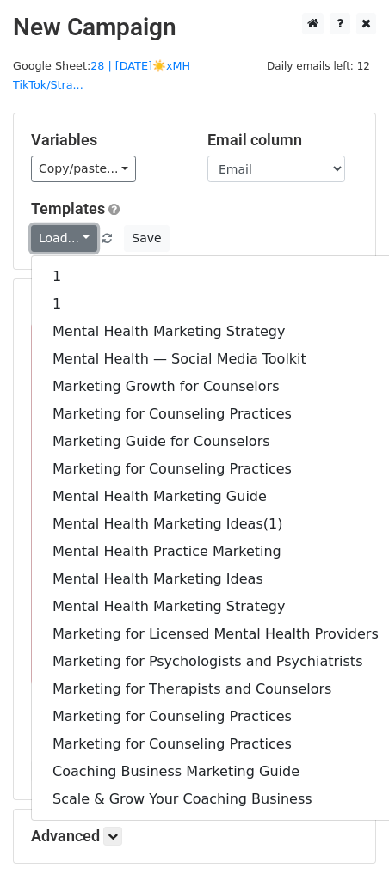
click at [54, 229] on link "Load..." at bounding box center [64, 238] width 66 height 27
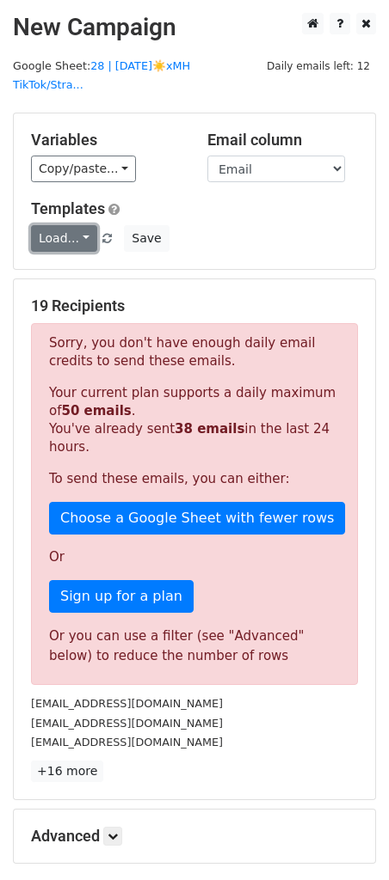
click at [54, 229] on link "Load..." at bounding box center [64, 238] width 66 height 27
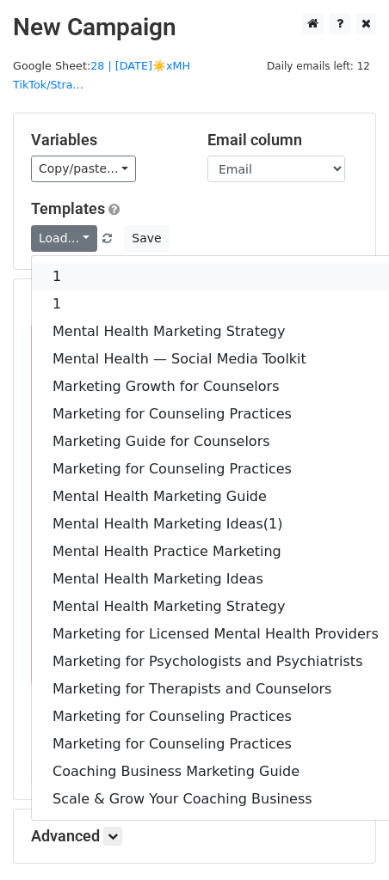
click at [54, 263] on link "1" at bounding box center [215, 277] width 367 height 28
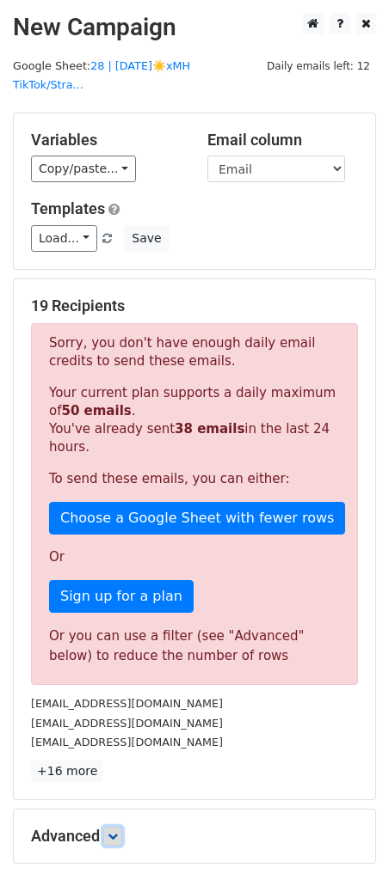
click at [115, 827] on link at bounding box center [112, 836] width 19 height 19
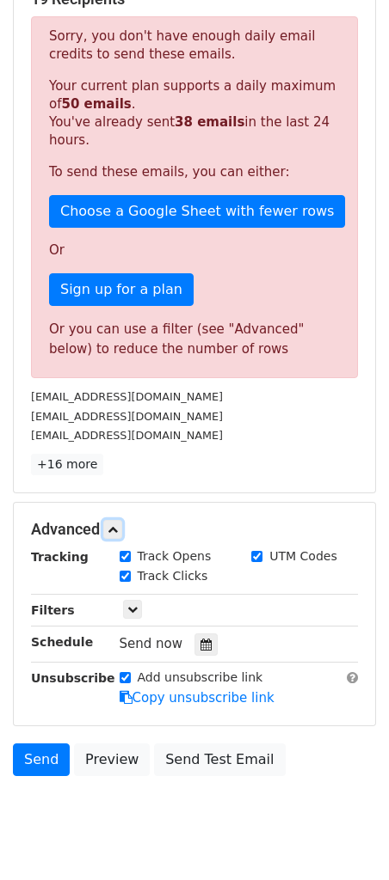
scroll to position [328, 0]
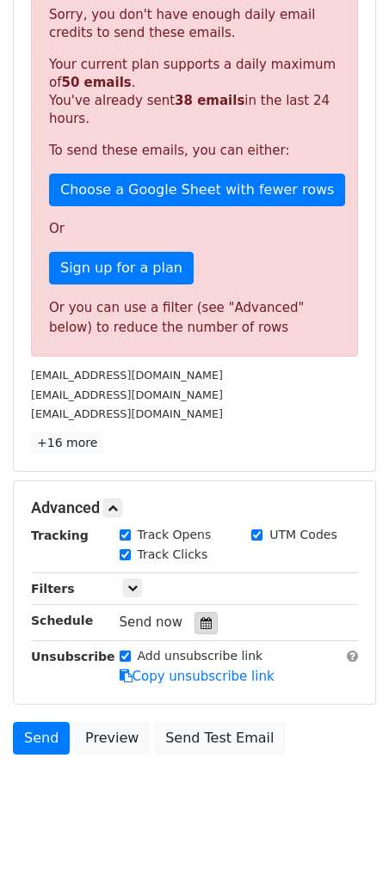
click at [205, 612] on div at bounding box center [205, 623] width 23 height 22
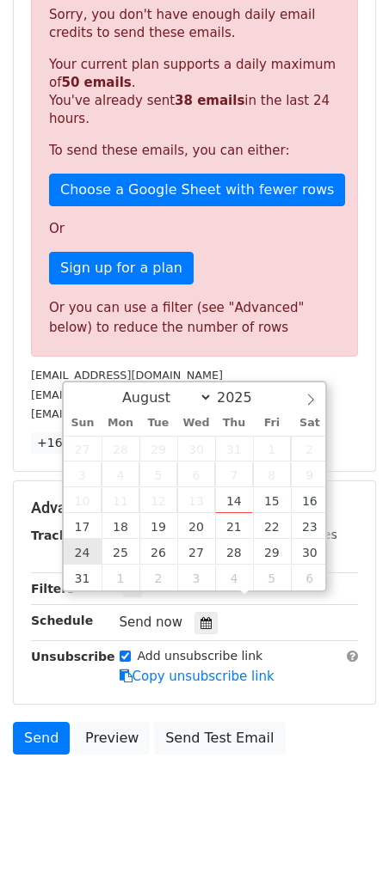
type input "2025-08-24 12:00"
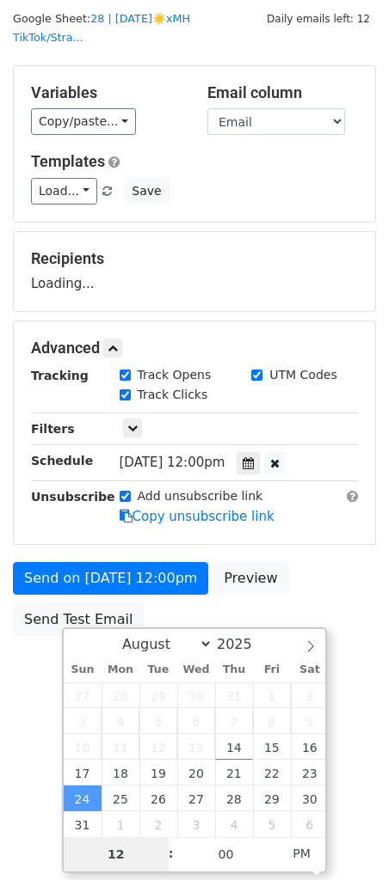
scroll to position [47, 0]
type input "8"
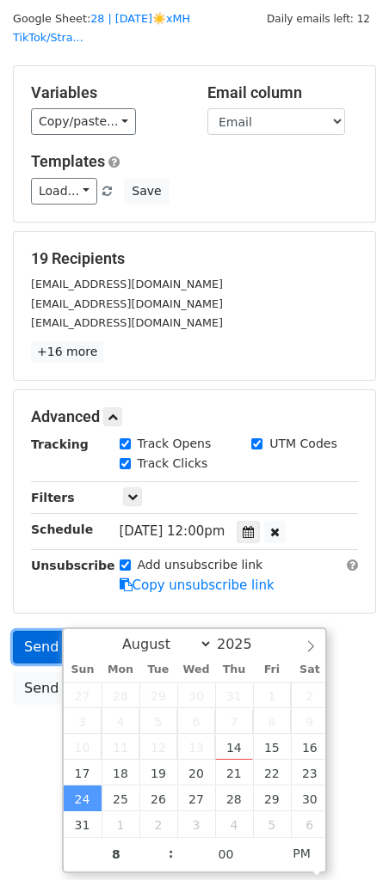
type input "2025-08-24 20:00"
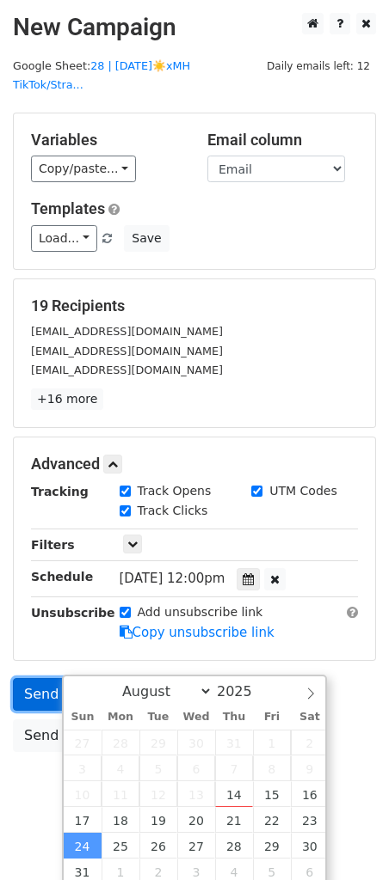
click at [37, 633] on form "Variables Copy/paste... {{Email}} Email column Email Templates Load... 1 1 Ment…" at bounding box center [194, 437] width 363 height 648
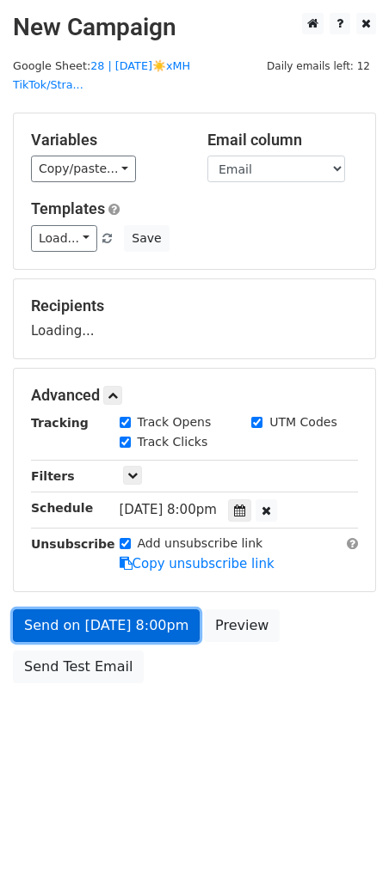
click at [100, 609] on link "Send on Aug 24 at 8:00pm" at bounding box center [106, 625] width 187 height 33
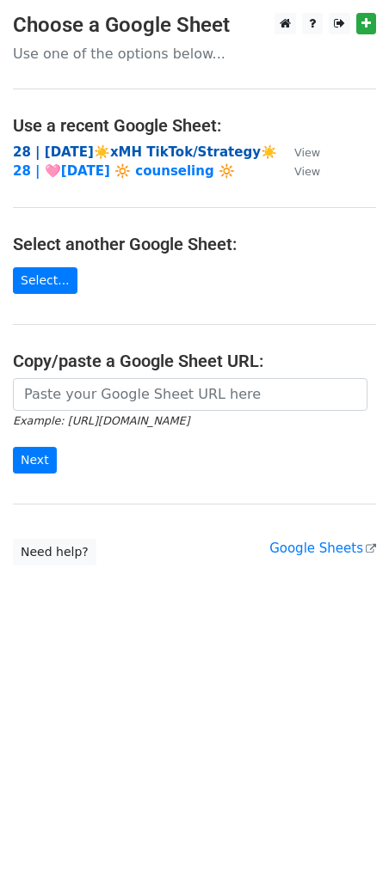
click at [155, 150] on strong "28 | [DATE]☀️xMH TikTok/Strategy☀️" at bounding box center [145, 151] width 264 height 15
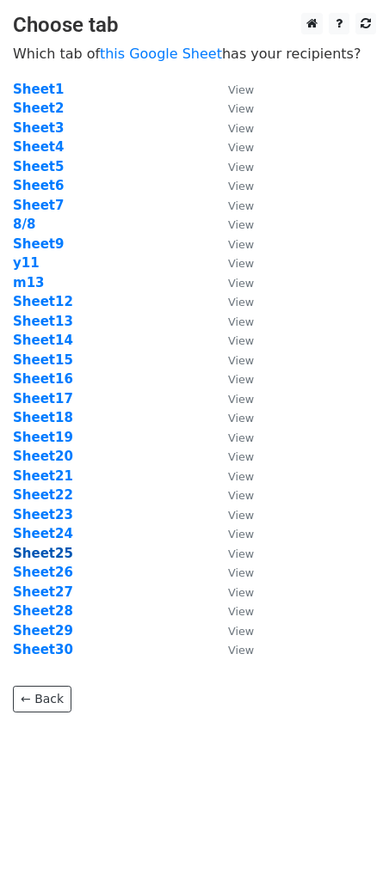
click at [52, 558] on strong "Sheet25" at bounding box center [43, 553] width 60 height 15
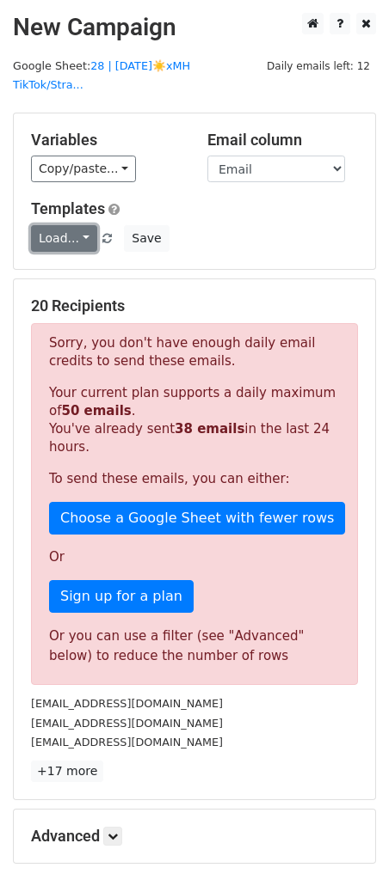
click at [69, 225] on link "Load..." at bounding box center [64, 238] width 66 height 27
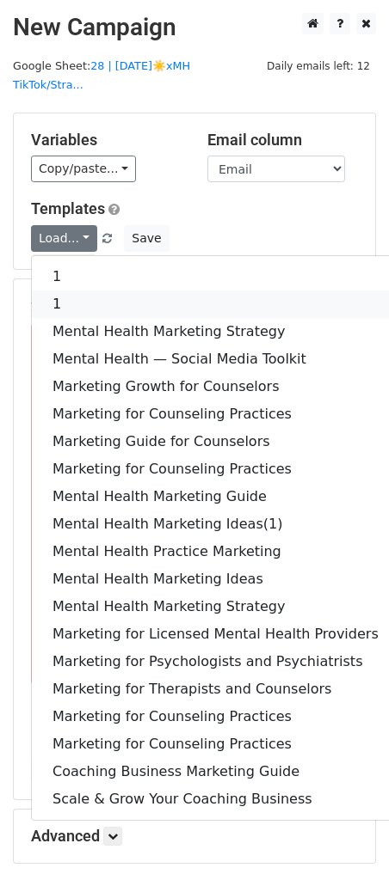
click at [76, 291] on link "1" at bounding box center [215, 305] width 367 height 28
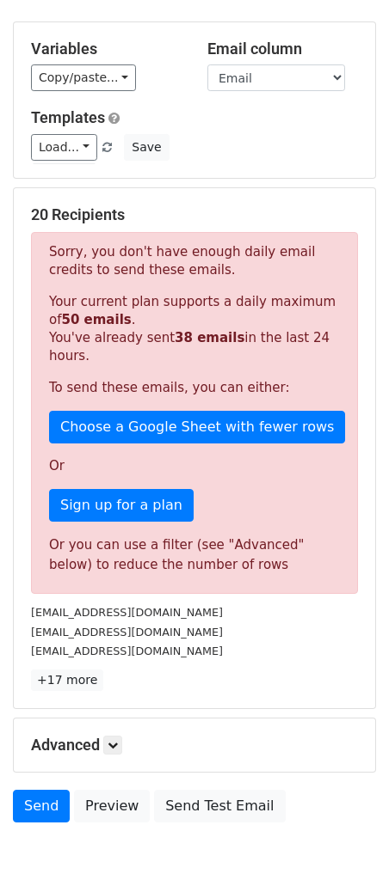
scroll to position [160, 0]
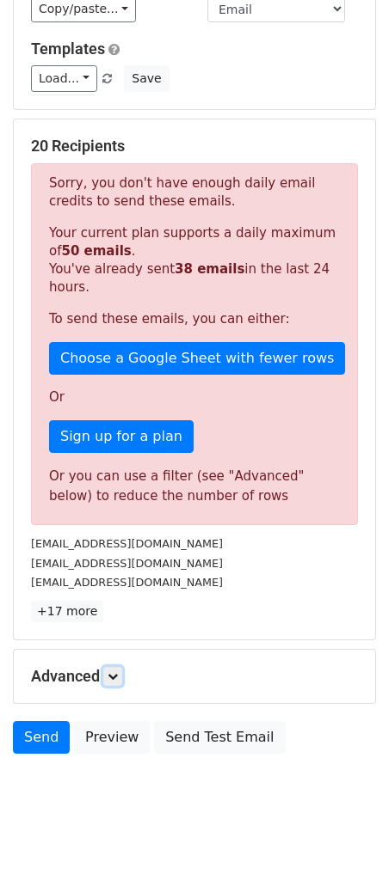
drag, startPoint x: 114, startPoint y: 654, endPoint x: 137, endPoint y: 665, distance: 25.0
click at [114, 671] on icon at bounding box center [112, 676] width 10 height 10
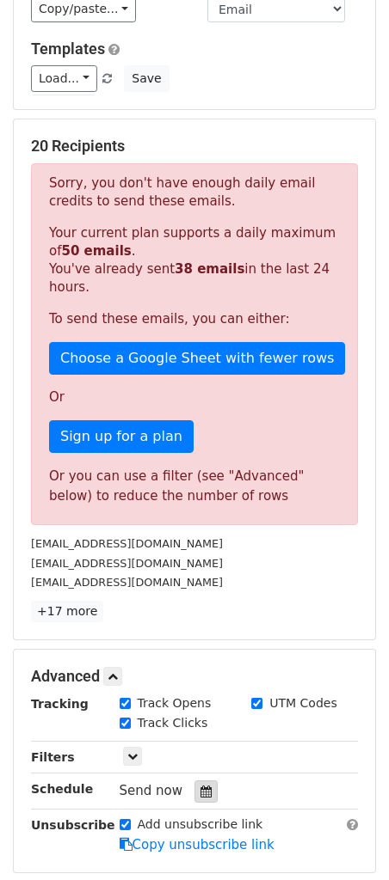
click at [200, 786] on icon at bounding box center [205, 792] width 11 height 12
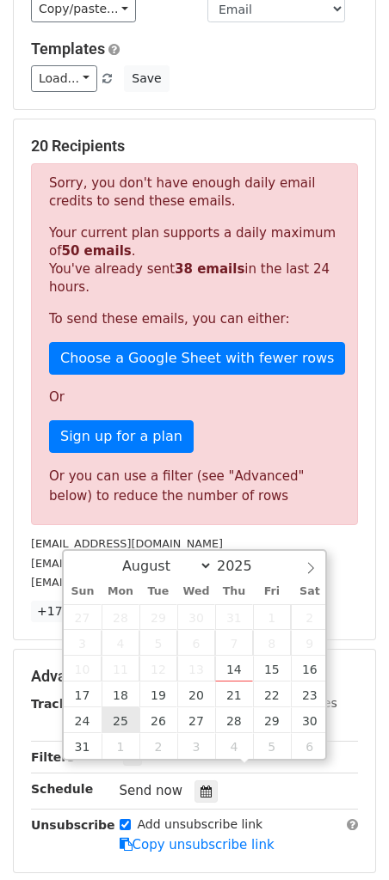
type input "[DATE] 12:00"
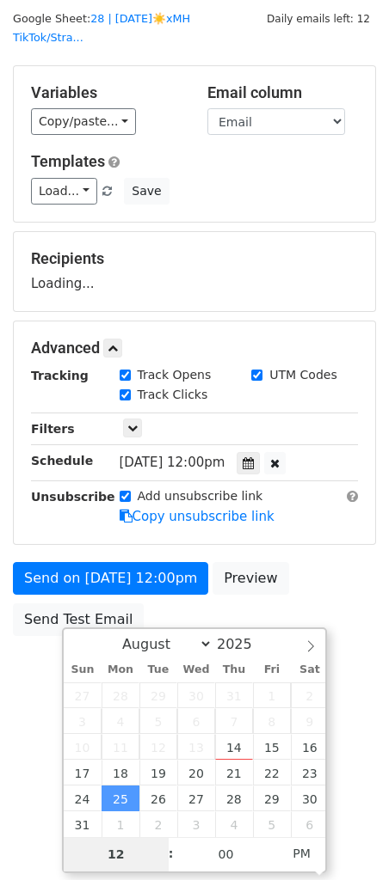
scroll to position [47, 0]
type input "8"
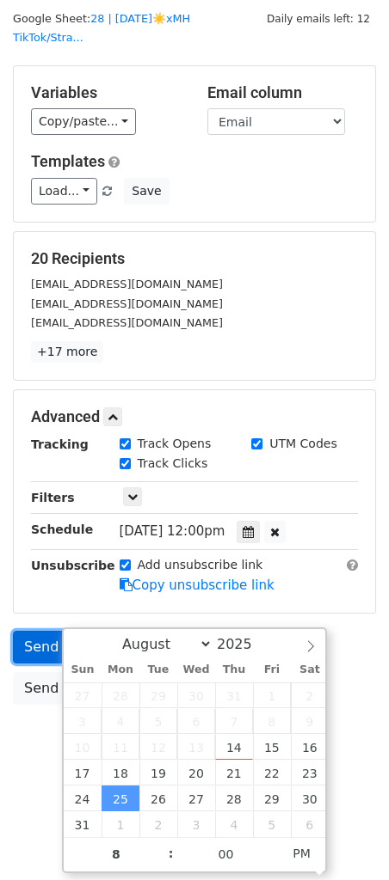
type input "[DATE] 20:00"
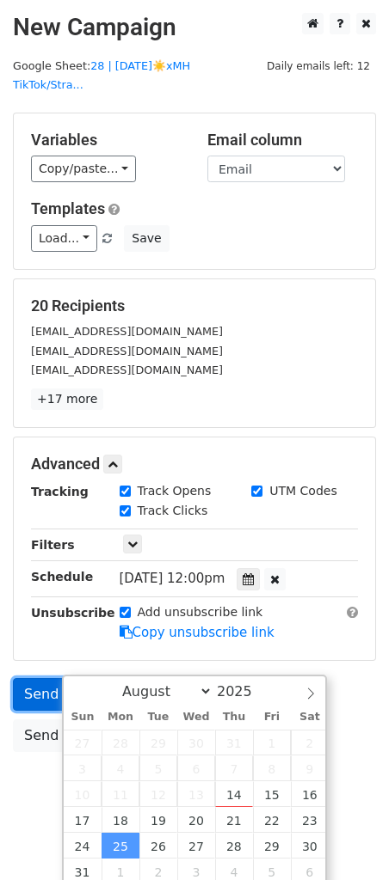
click at [39, 623] on form "Variables Copy/paste... {{Email}} Email column Email Templates Load... 1 1 Ment…" at bounding box center [194, 437] width 363 height 648
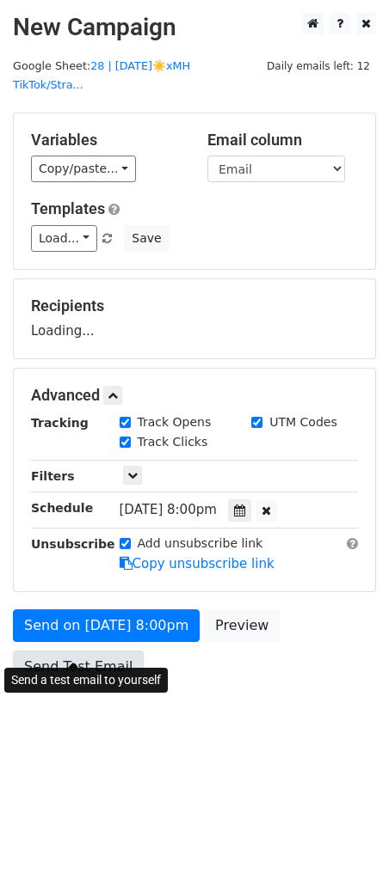
drag, startPoint x: 37, startPoint y: 656, endPoint x: 76, endPoint y: 624, distance: 50.1
click at [37, 656] on link "Send Test Email" at bounding box center [78, 667] width 131 height 33
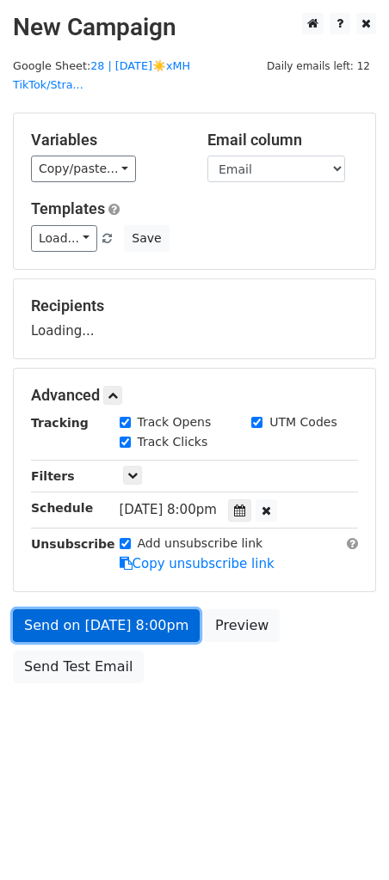
click at [81, 612] on link "Send on [DATE] 8:00pm" at bounding box center [106, 625] width 187 height 33
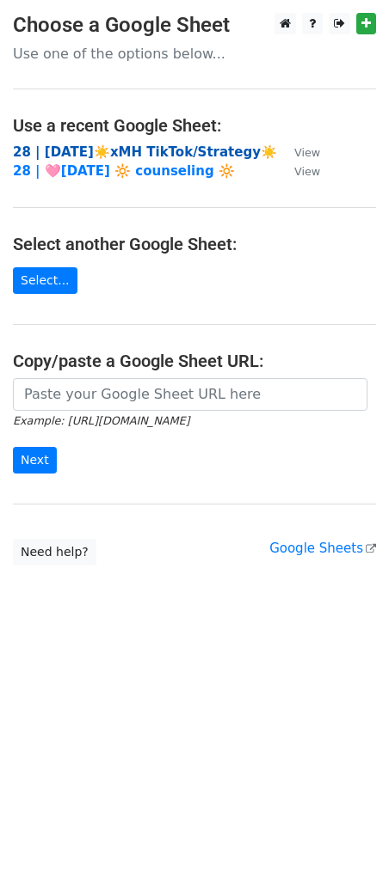
click at [130, 156] on strong "28 | [DATE]☀️xMH TikTok/Strategy☀️" at bounding box center [145, 151] width 264 height 15
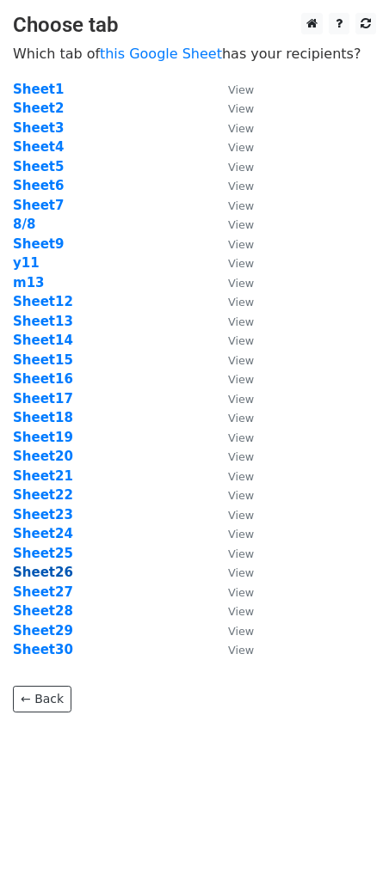
click at [55, 576] on strong "Sheet26" at bounding box center [43, 572] width 60 height 15
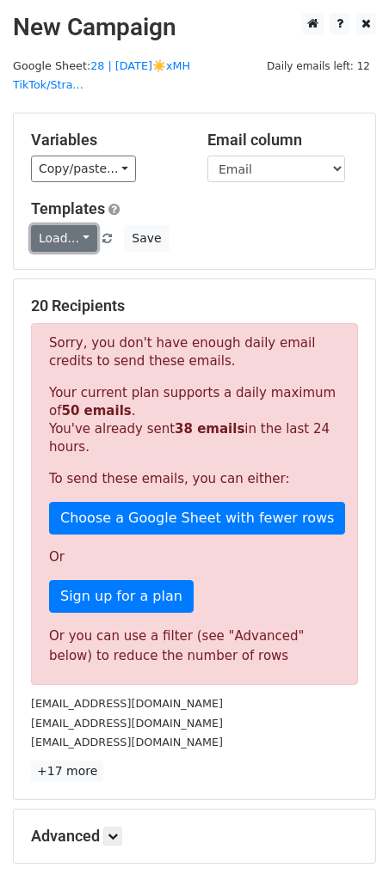
click at [59, 225] on link "Load..." at bounding box center [64, 238] width 66 height 27
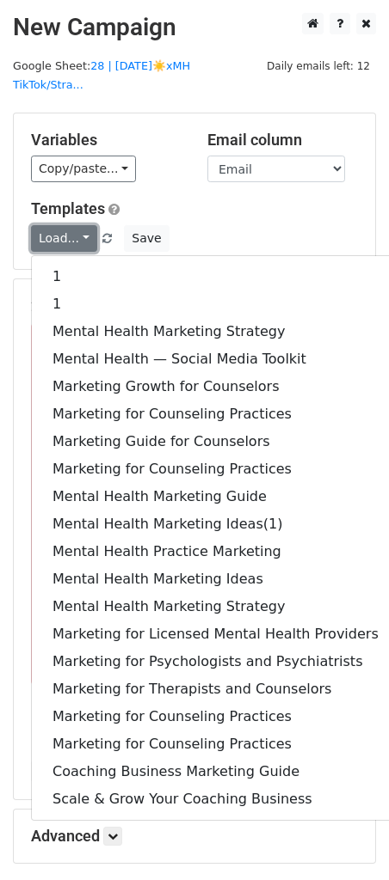
click at [59, 225] on link "Load..." at bounding box center [64, 238] width 66 height 27
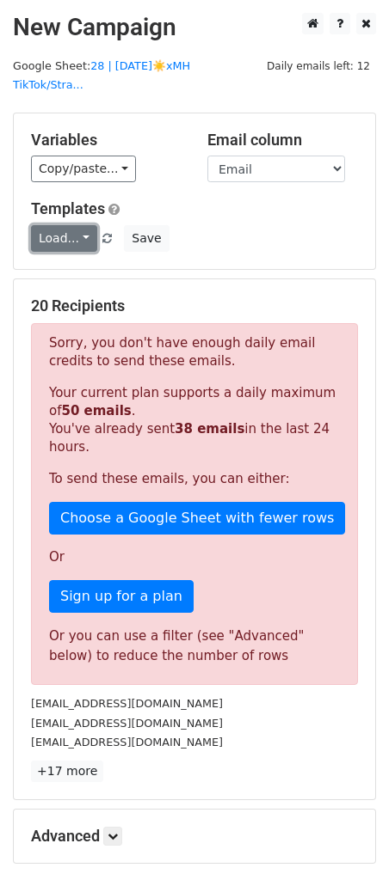
click at [59, 225] on link "Load..." at bounding box center [64, 238] width 66 height 27
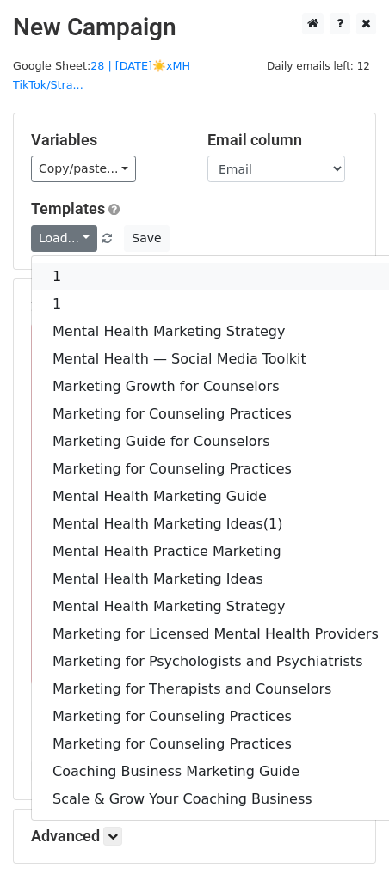
click at [58, 263] on link "1" at bounding box center [215, 277] width 367 height 28
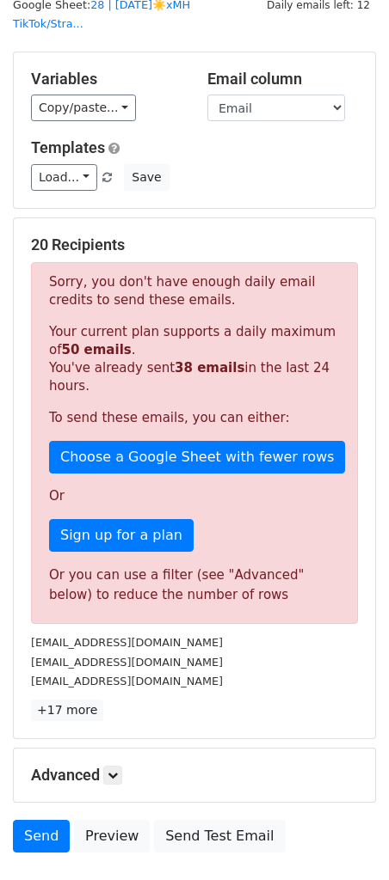
scroll to position [160, 0]
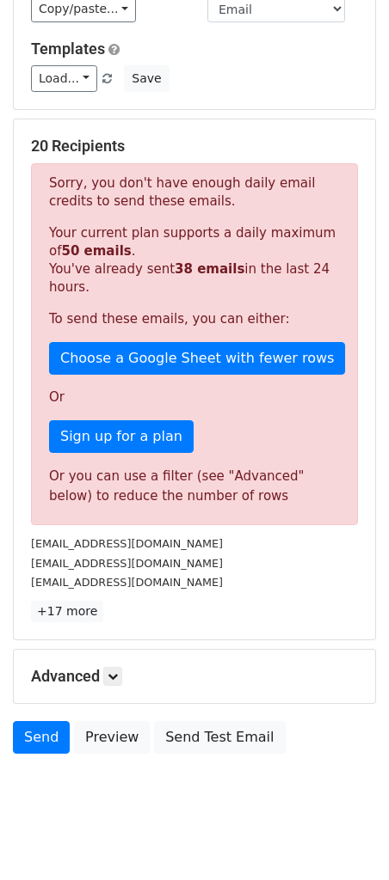
click at [119, 650] on div "Advanced Tracking Track Opens UTM Codes Track Clicks Filters Only include sprea…" at bounding box center [194, 676] width 361 height 53
click at [118, 671] on icon at bounding box center [112, 676] width 10 height 10
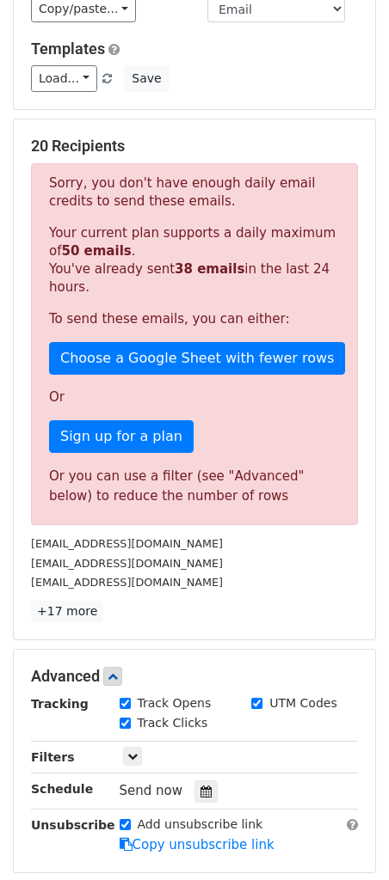
click at [205, 780] on div at bounding box center [205, 791] width 23 height 22
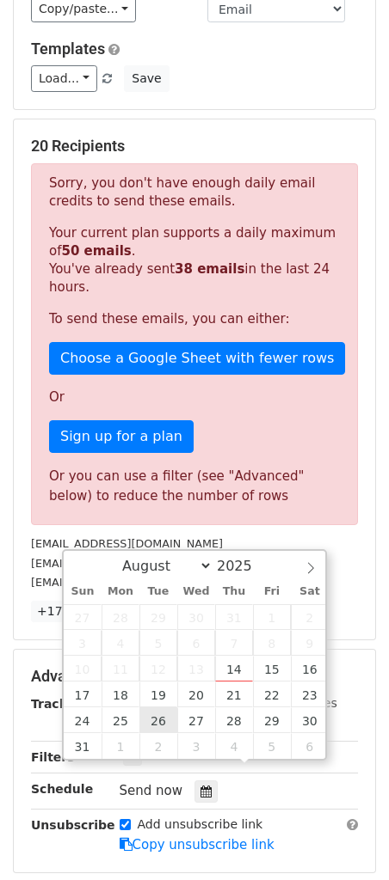
type input "2025-08-26 12:00"
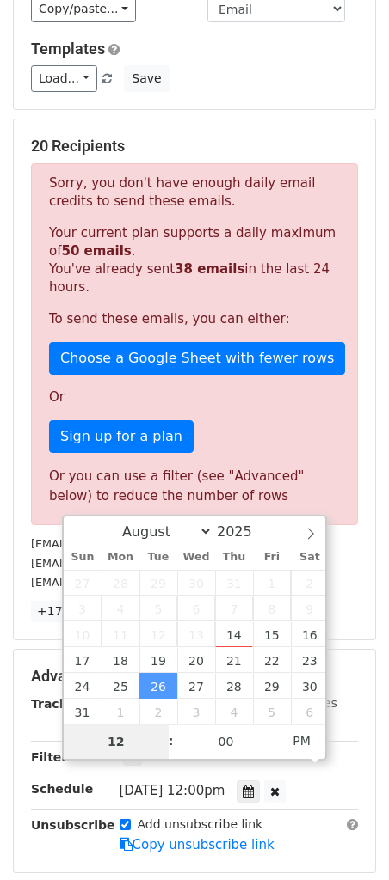
scroll to position [47, 0]
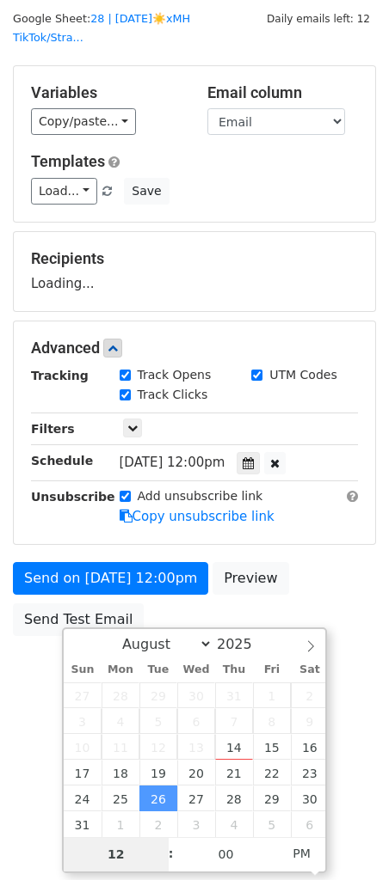
type input "7"
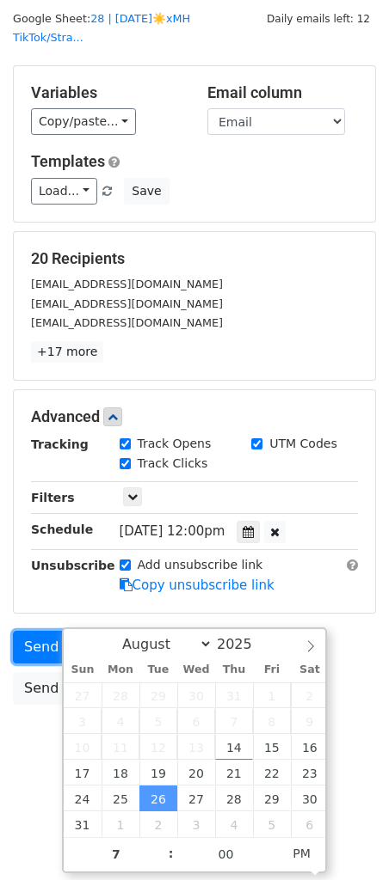
type input "2025-08-26 19:00"
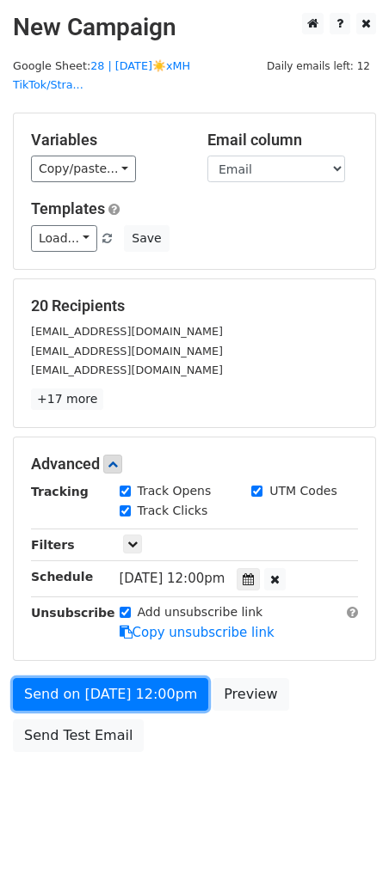
click at [50, 630] on form "Variables Copy/paste... {{Email}} Email column Email Templates Load... 1 1 Ment…" at bounding box center [194, 437] width 363 height 648
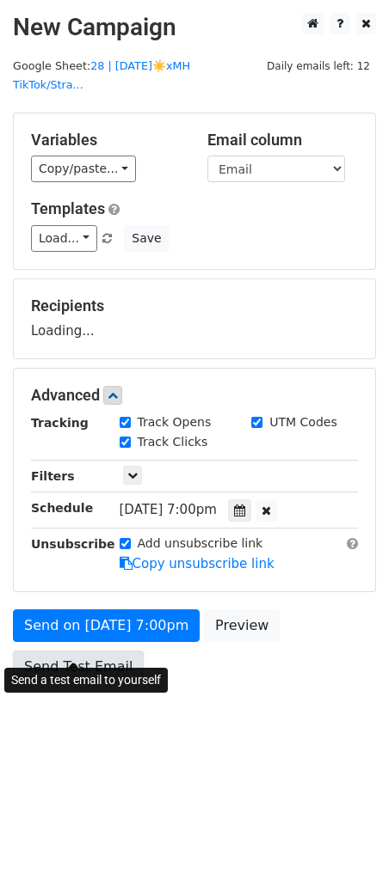
click at [45, 651] on link "Send Test Email" at bounding box center [78, 667] width 131 height 33
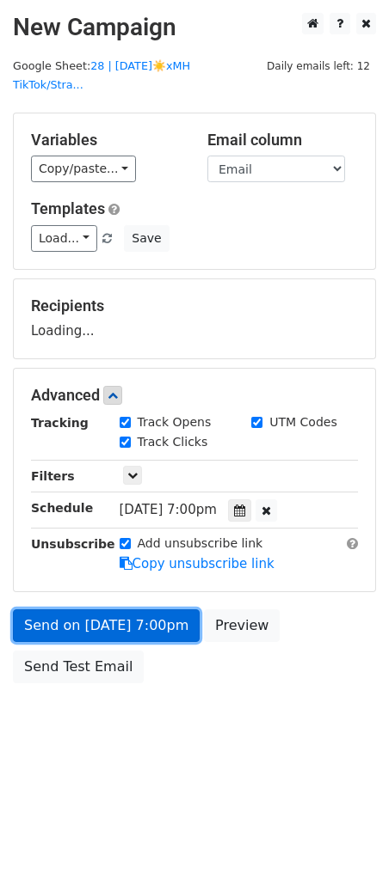
click at [71, 609] on link "Send on Aug 26 at 7:00pm" at bounding box center [106, 625] width 187 height 33
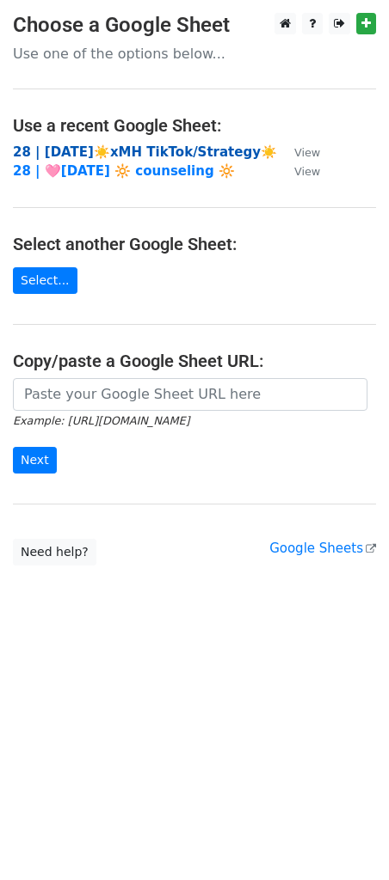
click at [146, 151] on strong "28 | [DATE]☀️xMH TikTok/Strategy☀️" at bounding box center [145, 151] width 264 height 15
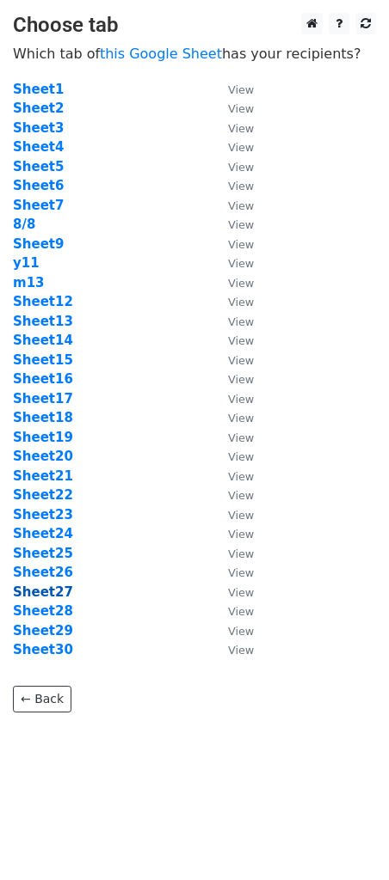
click at [42, 594] on strong "Sheet27" at bounding box center [43, 591] width 60 height 15
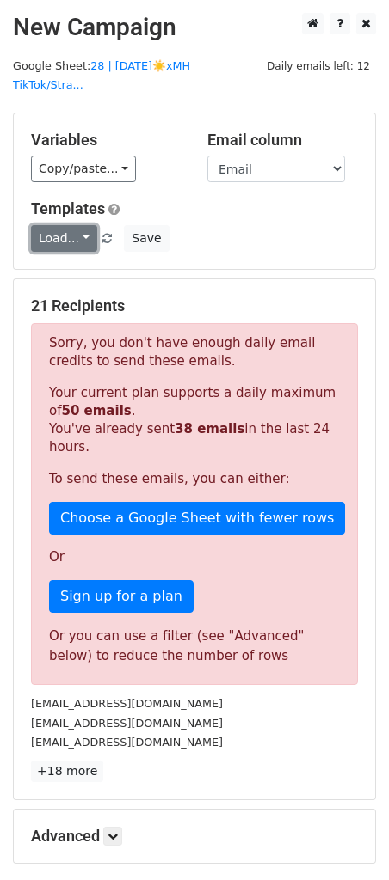
click at [74, 225] on link "Load..." at bounding box center [64, 238] width 66 height 27
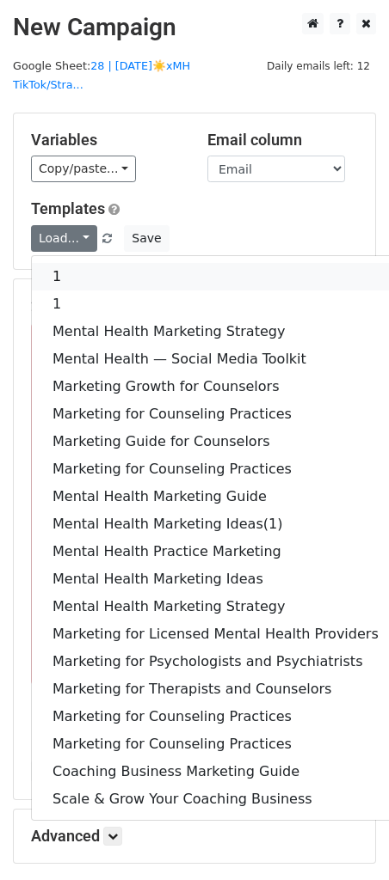
click at [75, 263] on link "1" at bounding box center [215, 277] width 367 height 28
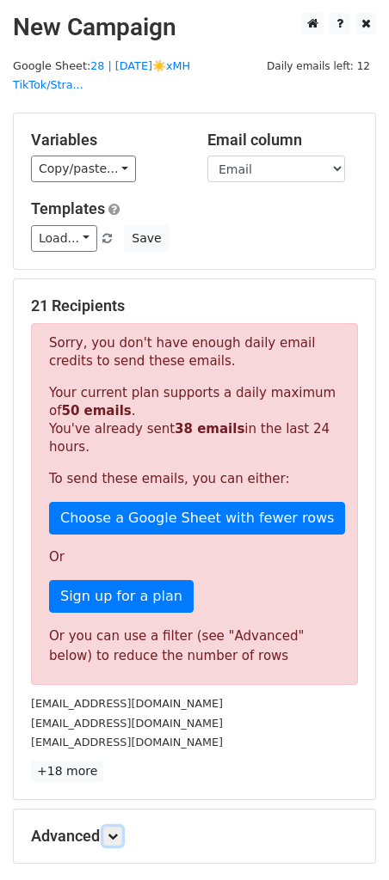
drag, startPoint x: 113, startPoint y: 815, endPoint x: 148, endPoint y: 625, distance: 193.0
click at [113, 831] on icon at bounding box center [112, 836] width 10 height 10
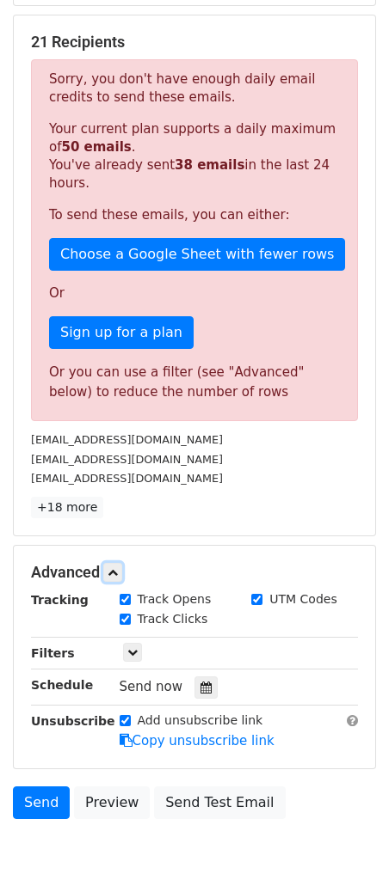
scroll to position [328, 0]
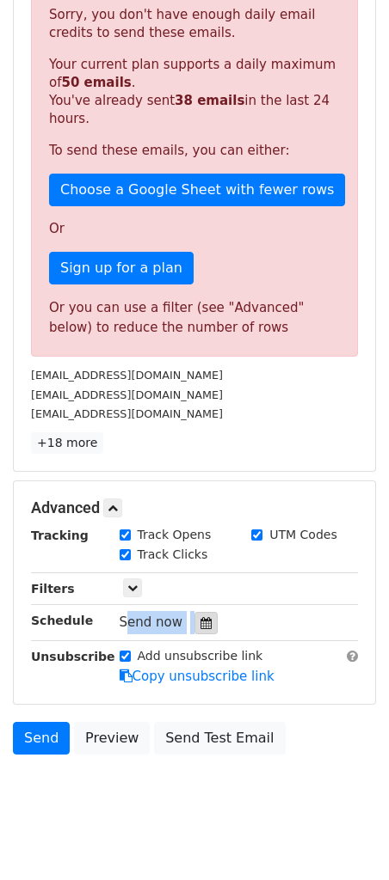
click at [196, 591] on div "Tracking Track Opens UTM Codes Track Clicks Filters Only include spreadsheet ro…" at bounding box center [194, 606] width 327 height 161
click at [200, 617] on icon at bounding box center [205, 623] width 11 height 12
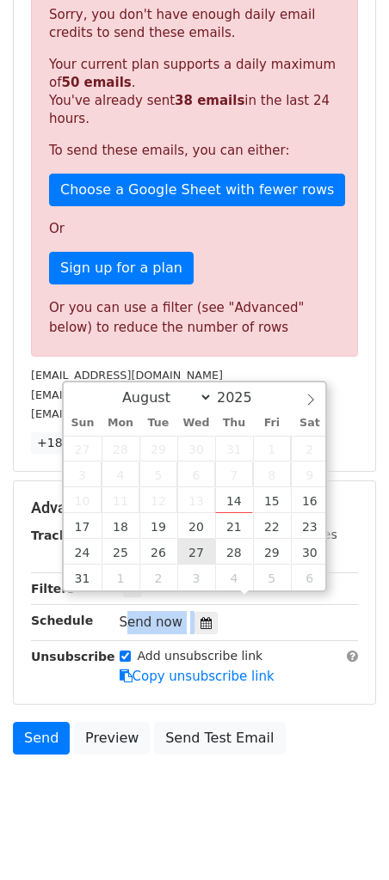
type input "2025-08-27 12:00"
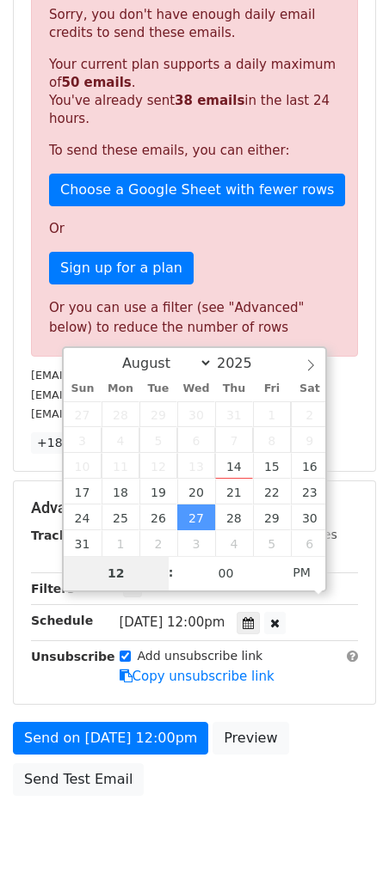
scroll to position [47, 0]
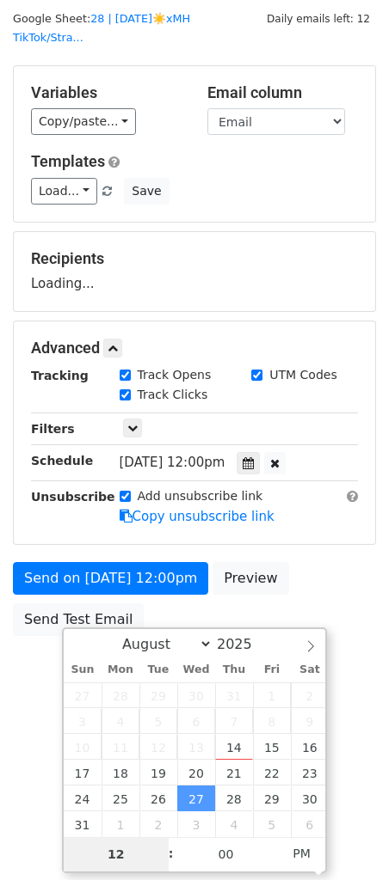
type input "8"
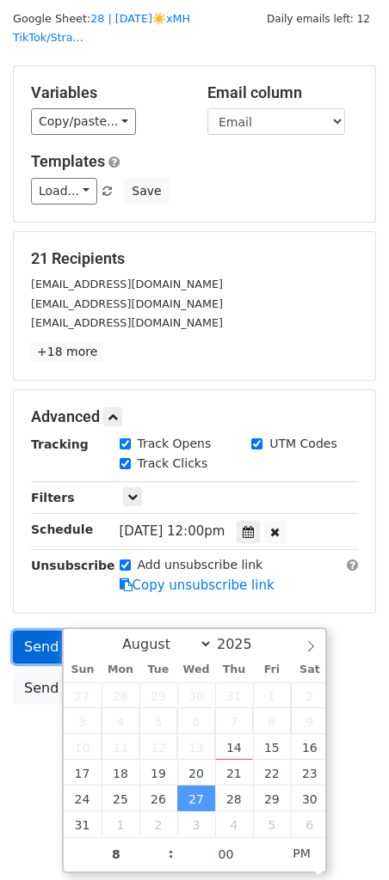
type input "2025-08-27 20:00"
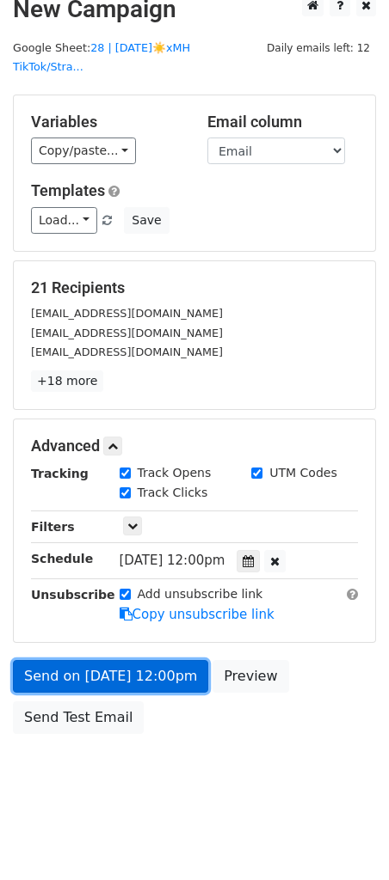
scroll to position [0, 0]
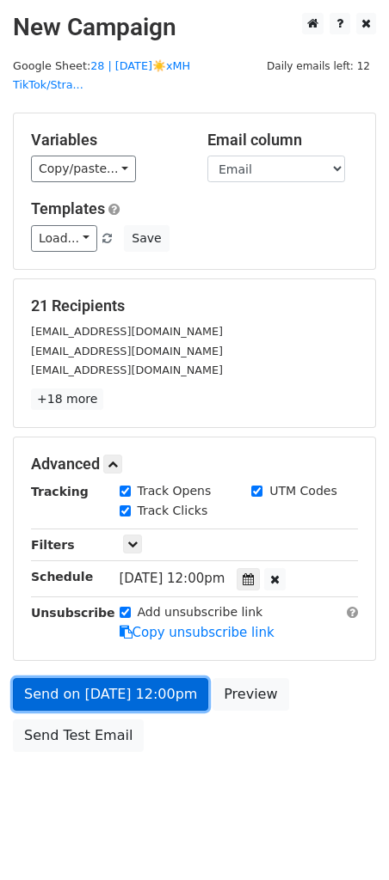
click at [15, 633] on form "Variables Copy/paste... {{Email}} Email column Email Templates Load... 1 1 Ment…" at bounding box center [194, 437] width 363 height 648
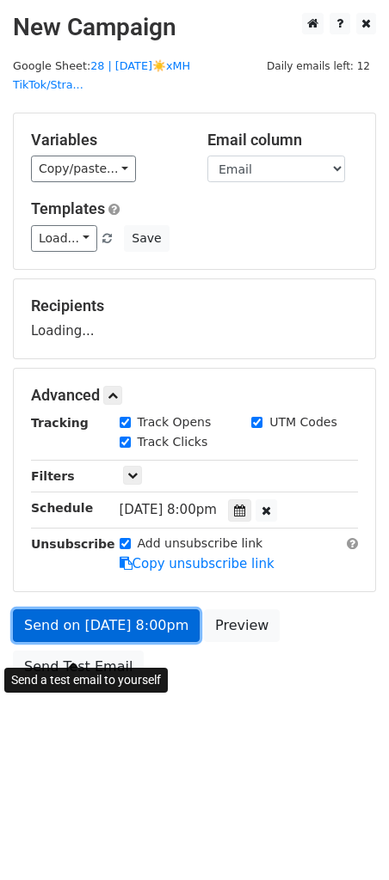
click at [63, 658] on div "Send on Aug 27 at 8:00pm Preview Send Test Email" at bounding box center [194, 650] width 389 height 83
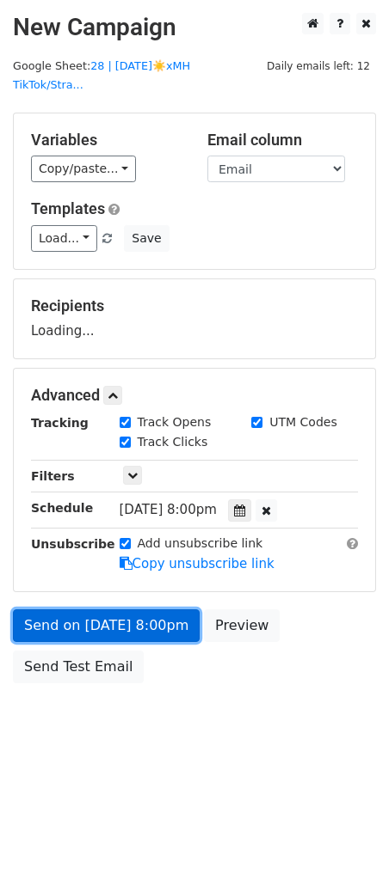
click at [149, 609] on link "Send on Aug 27 at 8:00pm" at bounding box center [106, 625] width 187 height 33
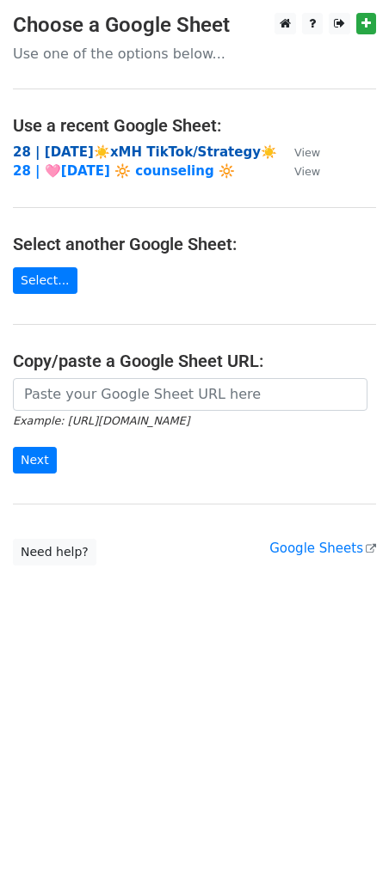
click at [154, 149] on strong "28 | [DATE]☀️xMH TikTok/Strategy☀️" at bounding box center [145, 151] width 264 height 15
